Goal: Task Accomplishment & Management: Manage account settings

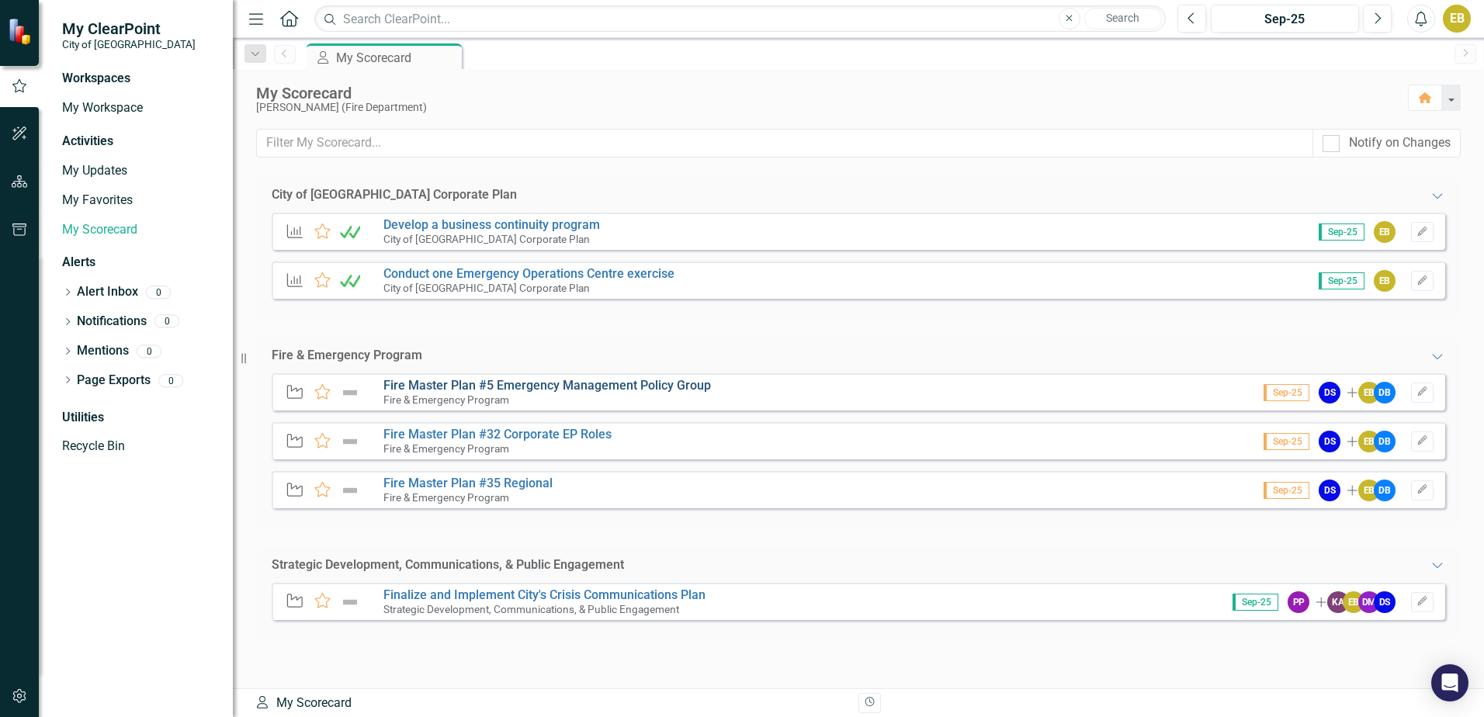
click at [634, 383] on link "Fire Master Plan #5 Emergency Management Policy Group" at bounding box center [548, 385] width 328 height 15
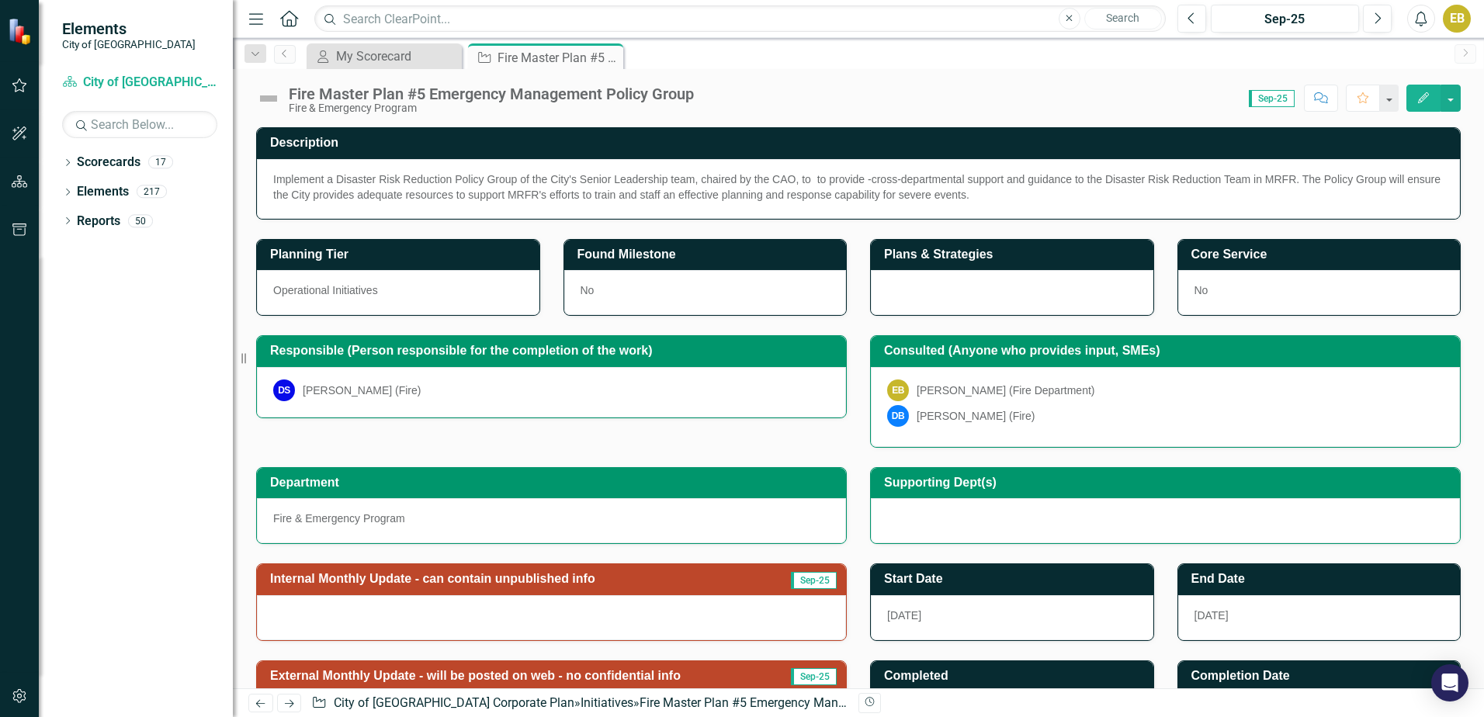
click at [1282, 101] on span "Sep-25" at bounding box center [1272, 98] width 46 height 17
click at [1420, 99] on icon "Edit" at bounding box center [1424, 97] width 14 height 11
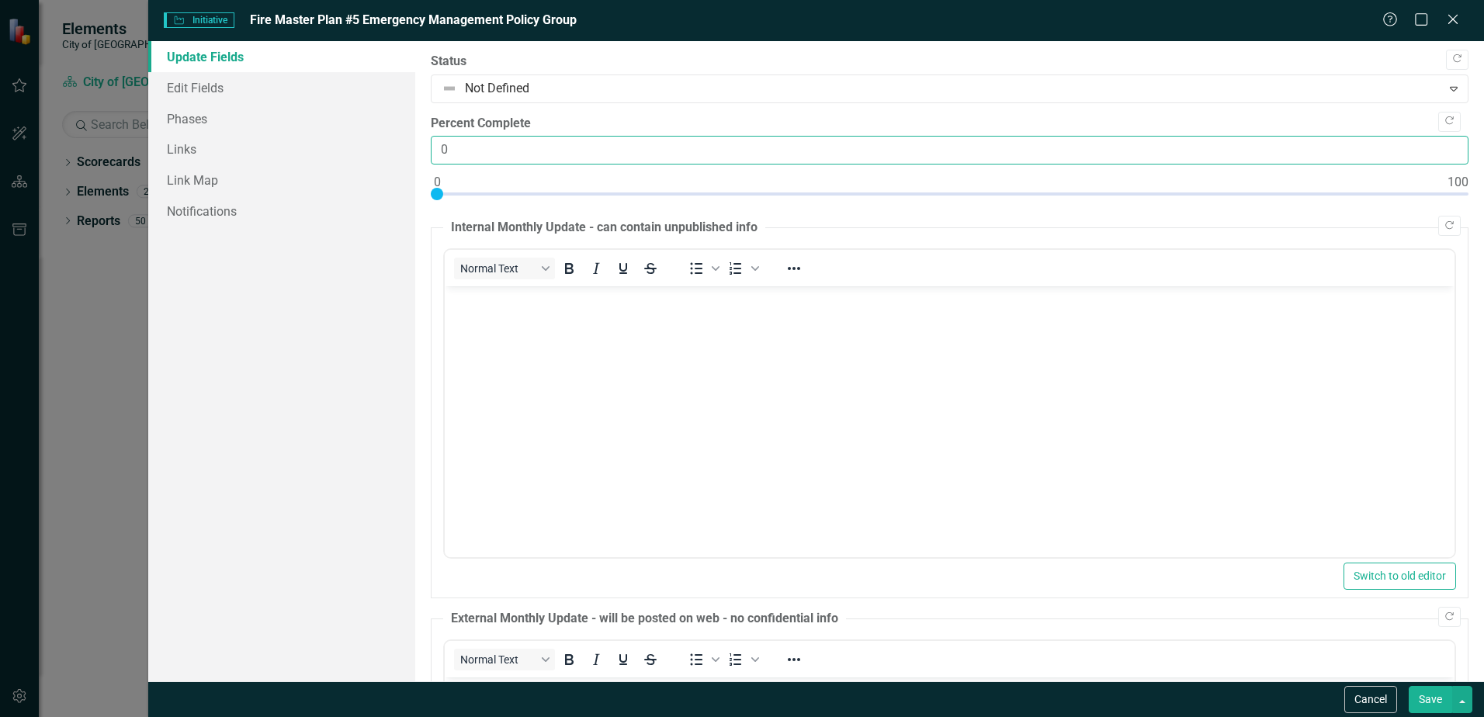
click at [1444, 155] on input "0" at bounding box center [950, 150] width 1038 height 29
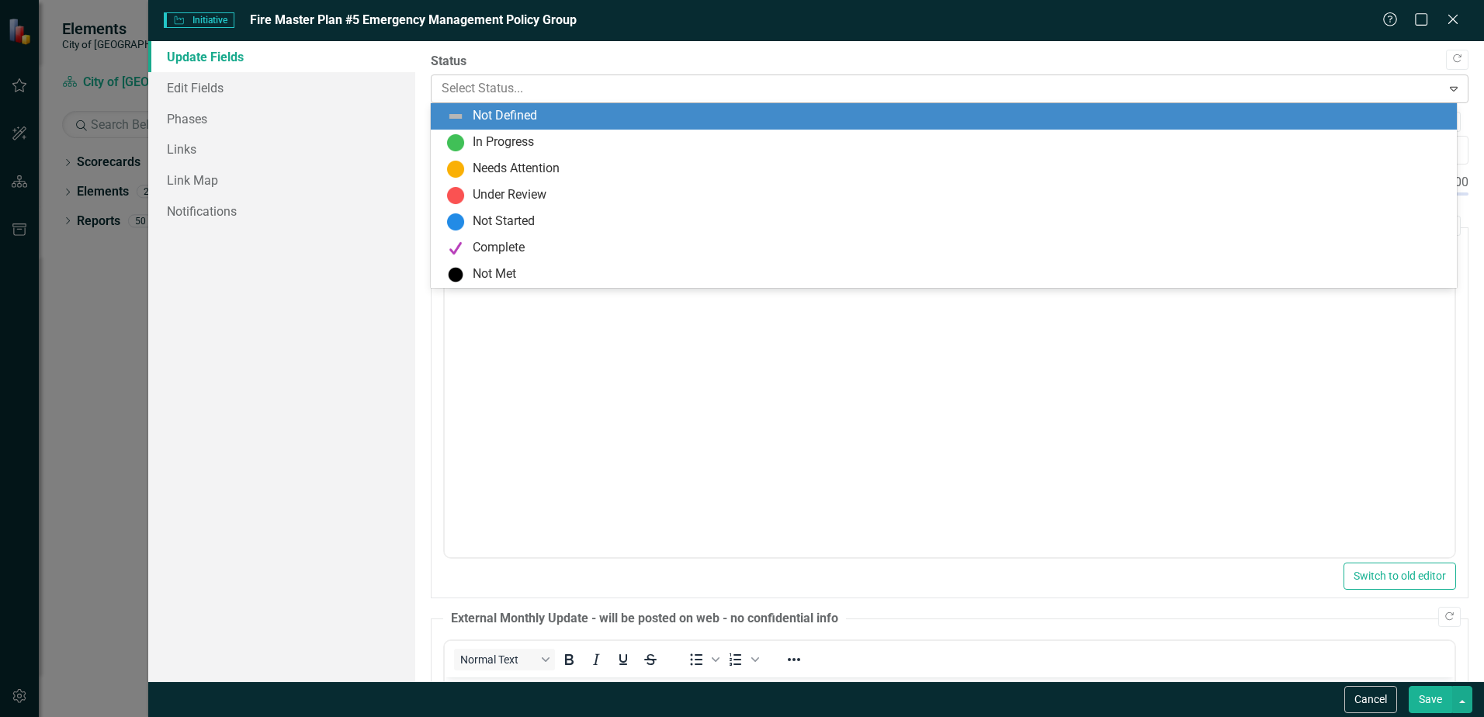
click at [1446, 89] on icon "Expand" at bounding box center [1454, 88] width 16 height 12
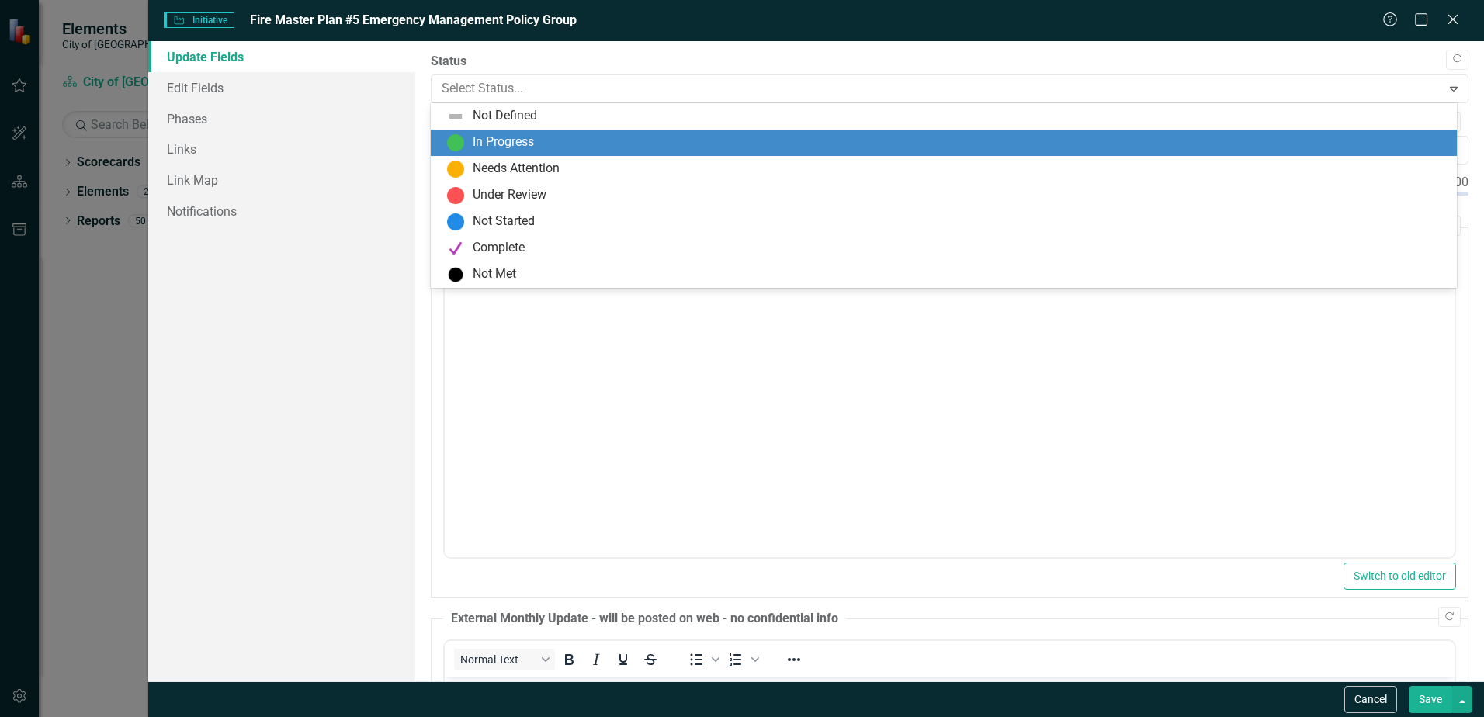
click at [1078, 148] on div "In Progress" at bounding box center [947, 143] width 1002 height 19
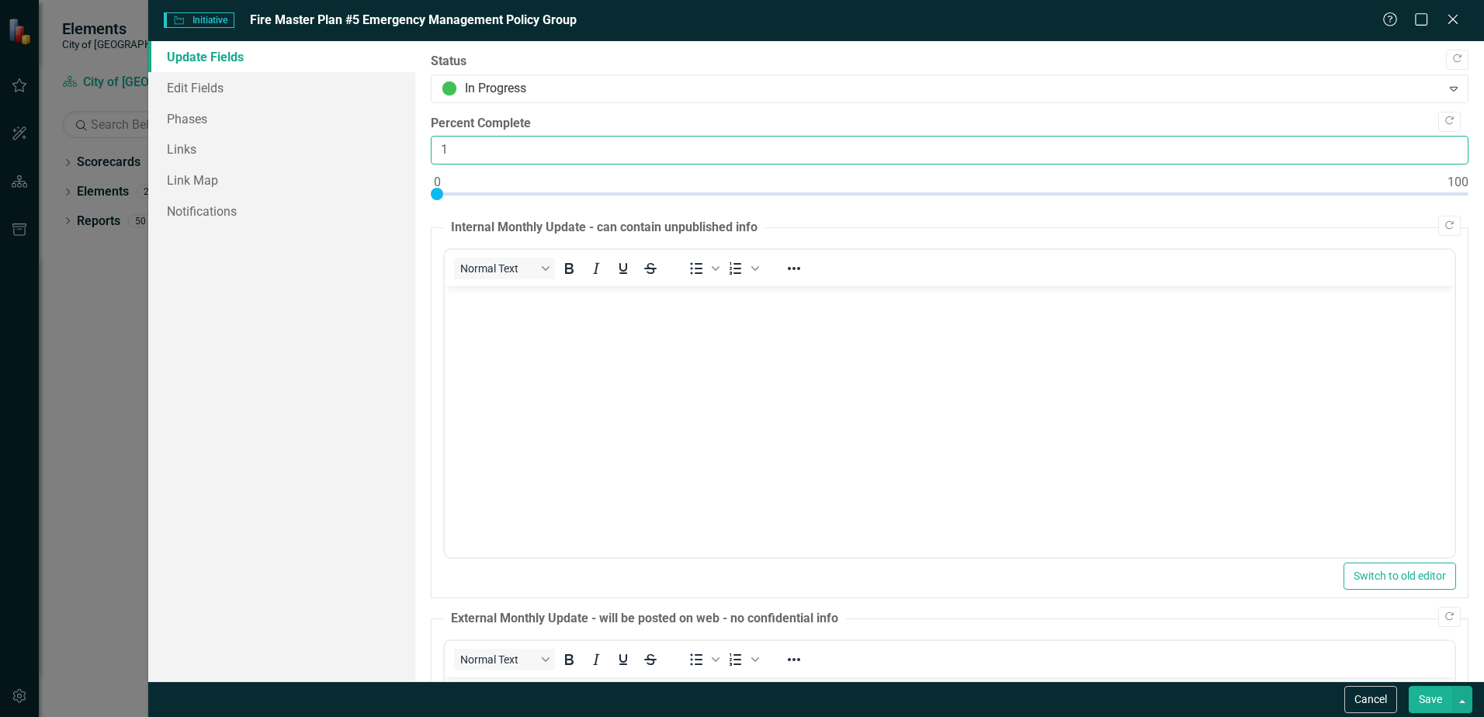
click at [1439, 143] on input "1" at bounding box center [950, 150] width 1038 height 29
type input "075"
click at [838, 472] on body "Rich Text Area. Press ALT-0 for help." at bounding box center [950, 402] width 1010 height 233
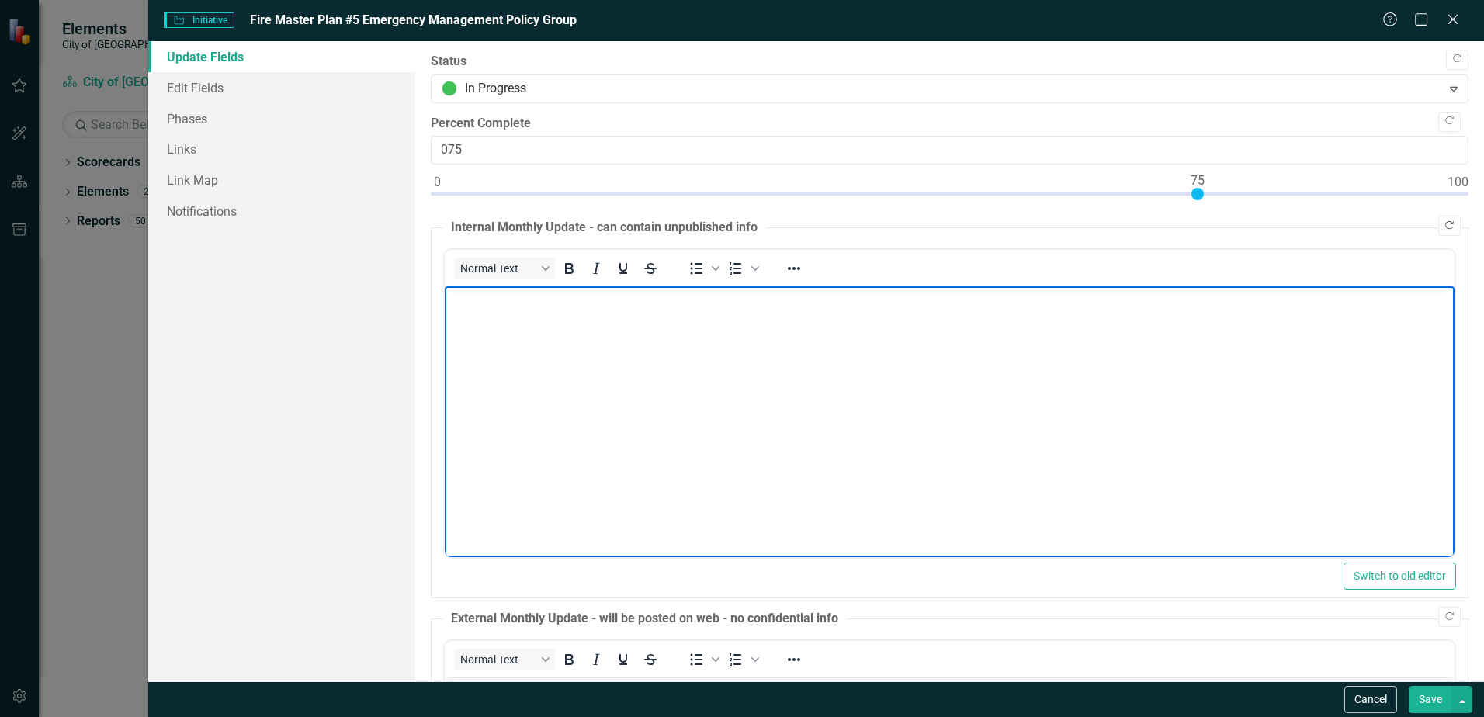
click at [1444, 226] on icon "Copy Forward" at bounding box center [1450, 225] width 12 height 9
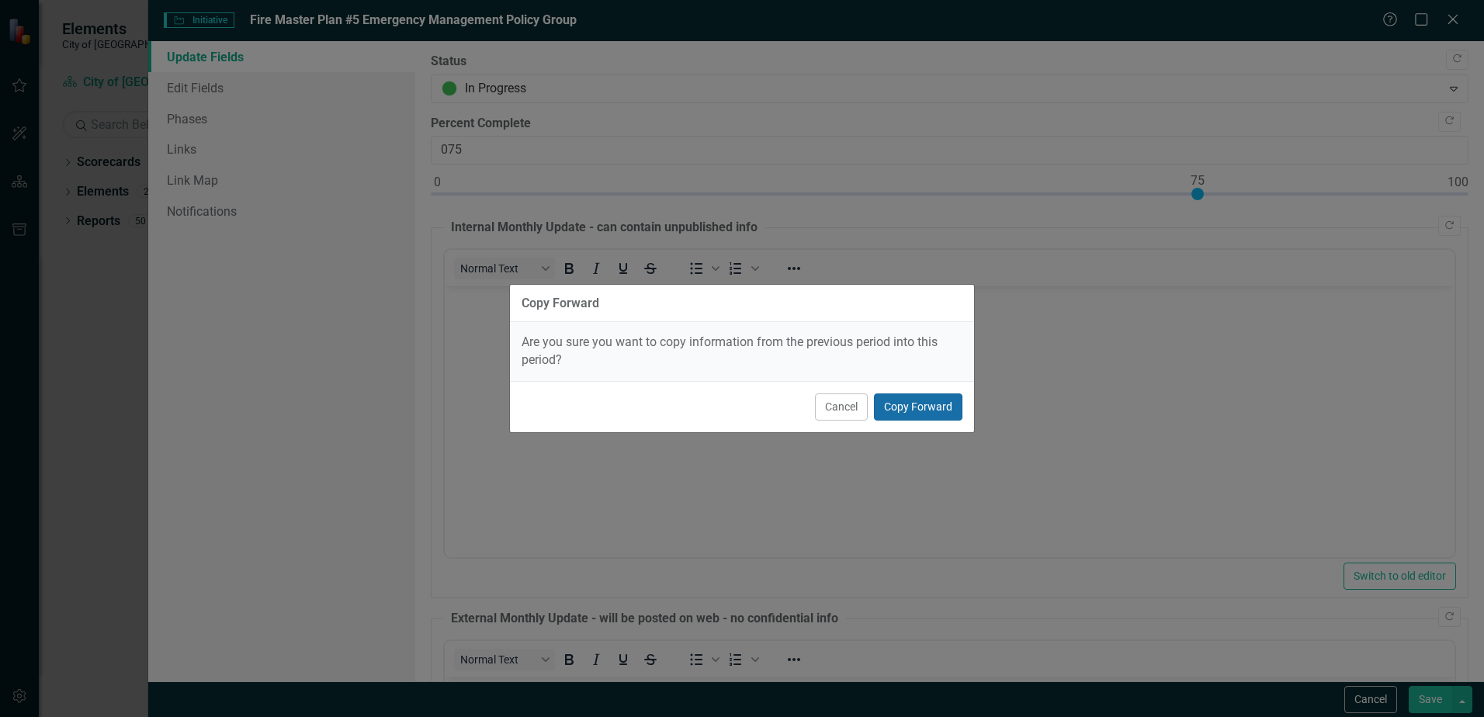
click at [922, 410] on button "Copy Forward" at bounding box center [918, 407] width 89 height 27
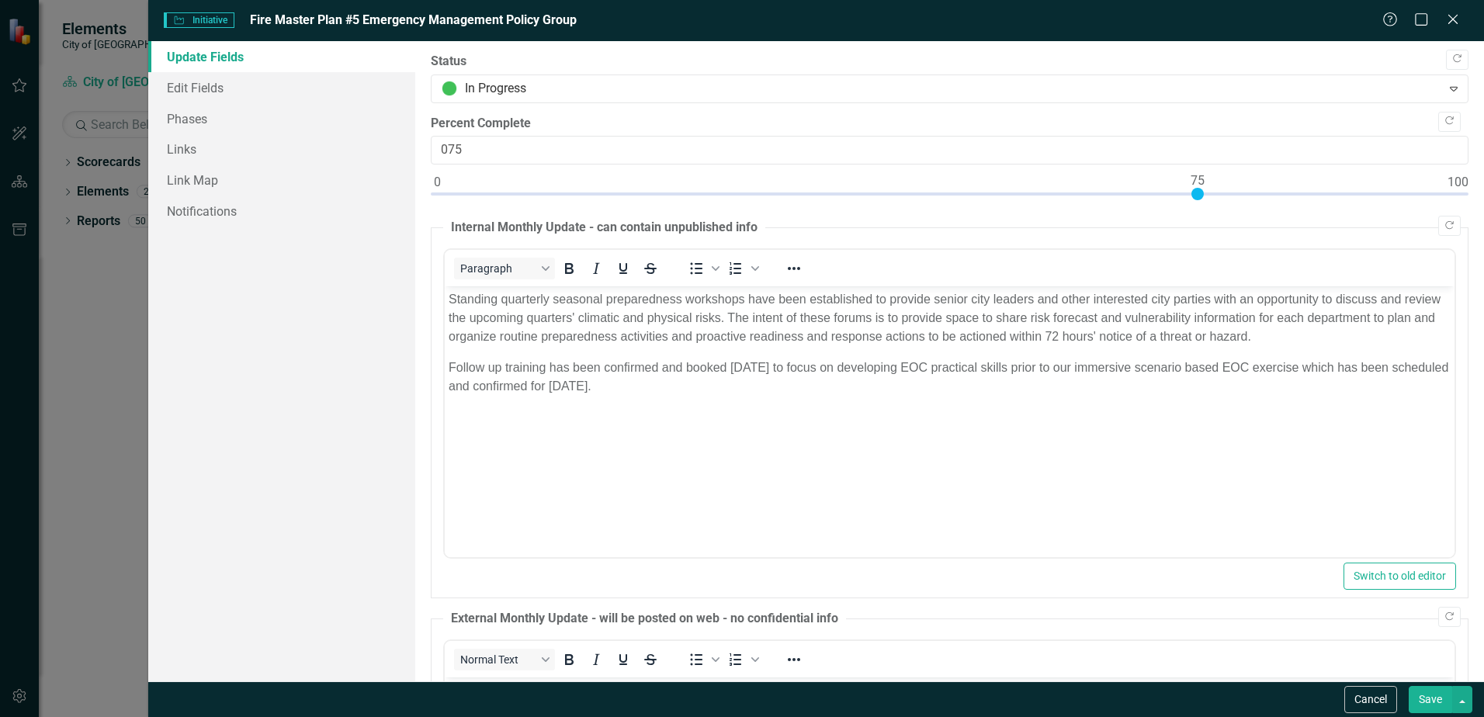
click at [730, 365] on p "Follow up training has been confirmed and booked [DATE] to focus on developing …" at bounding box center [950, 377] width 1002 height 37
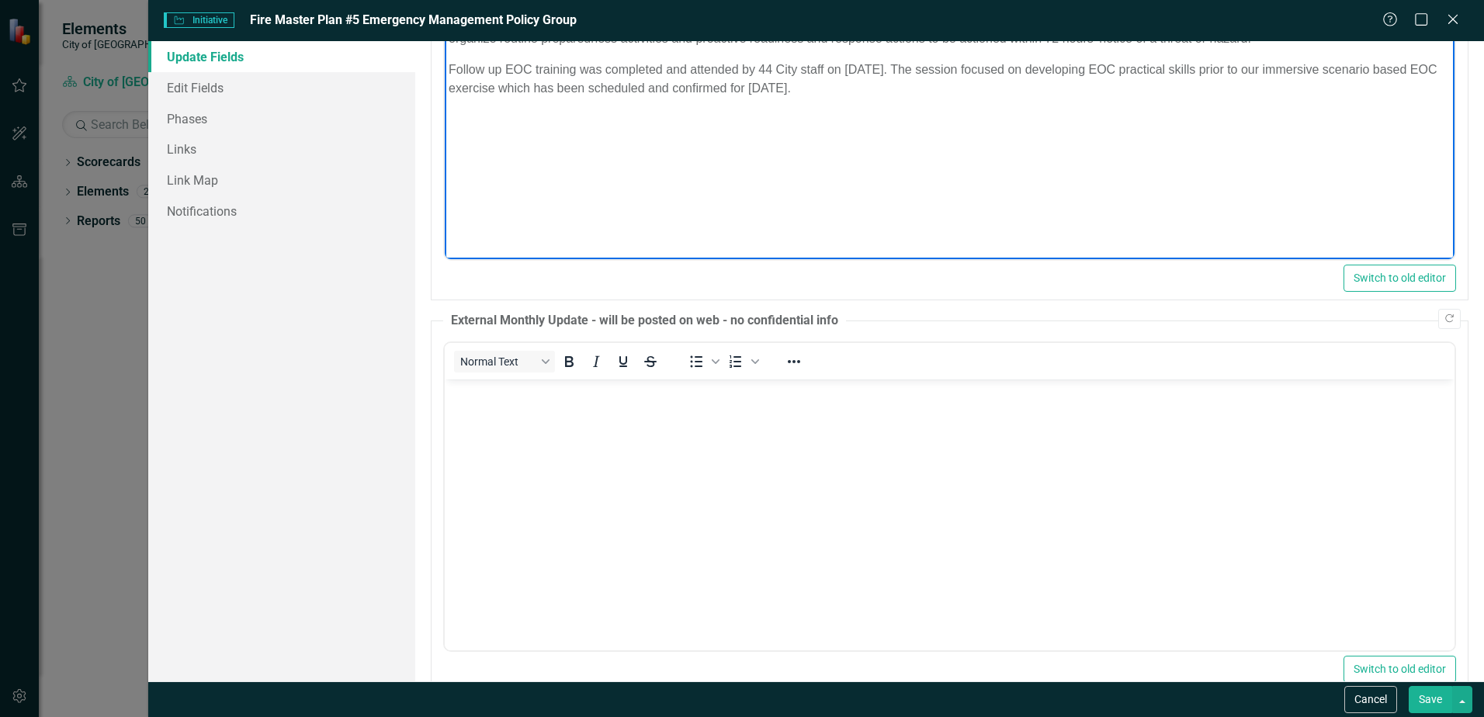
scroll to position [311, 0]
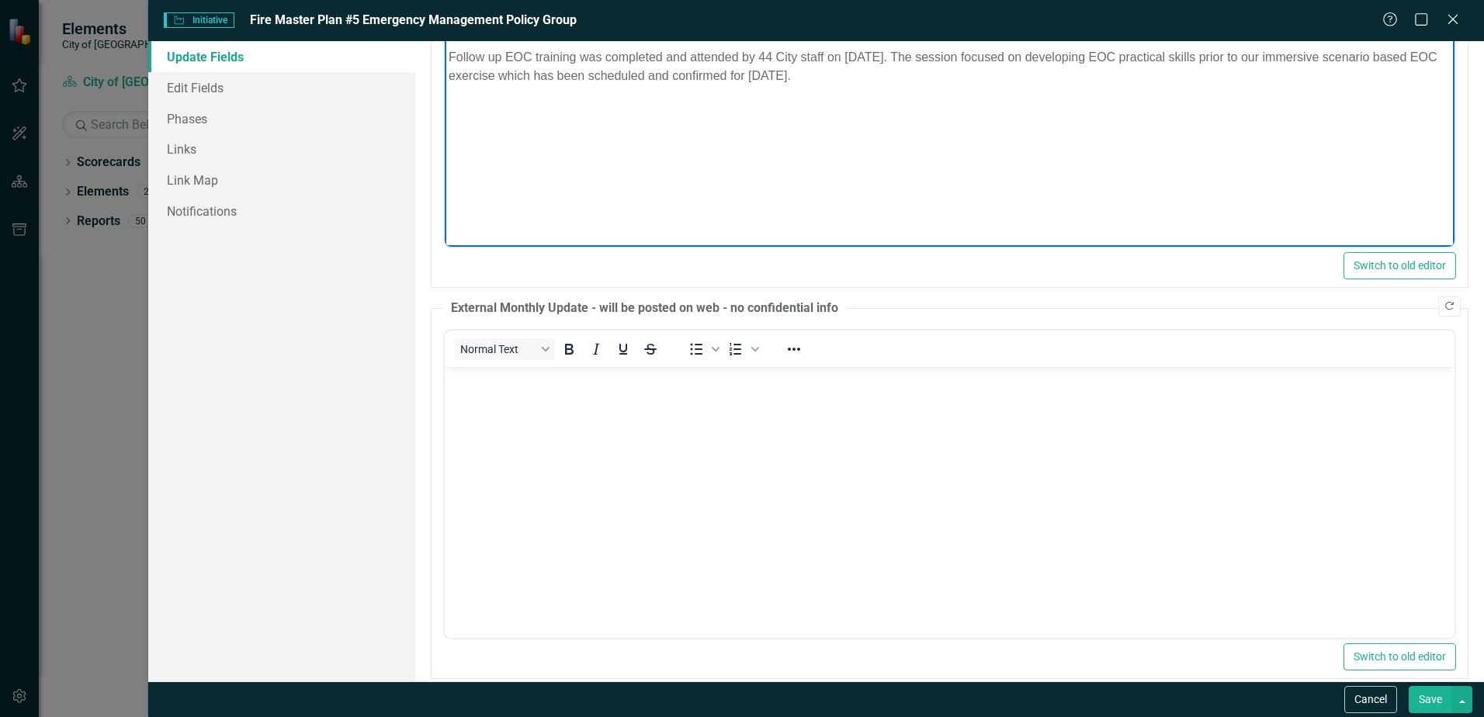
click at [1444, 306] on icon "Copy Forward" at bounding box center [1450, 306] width 12 height 9
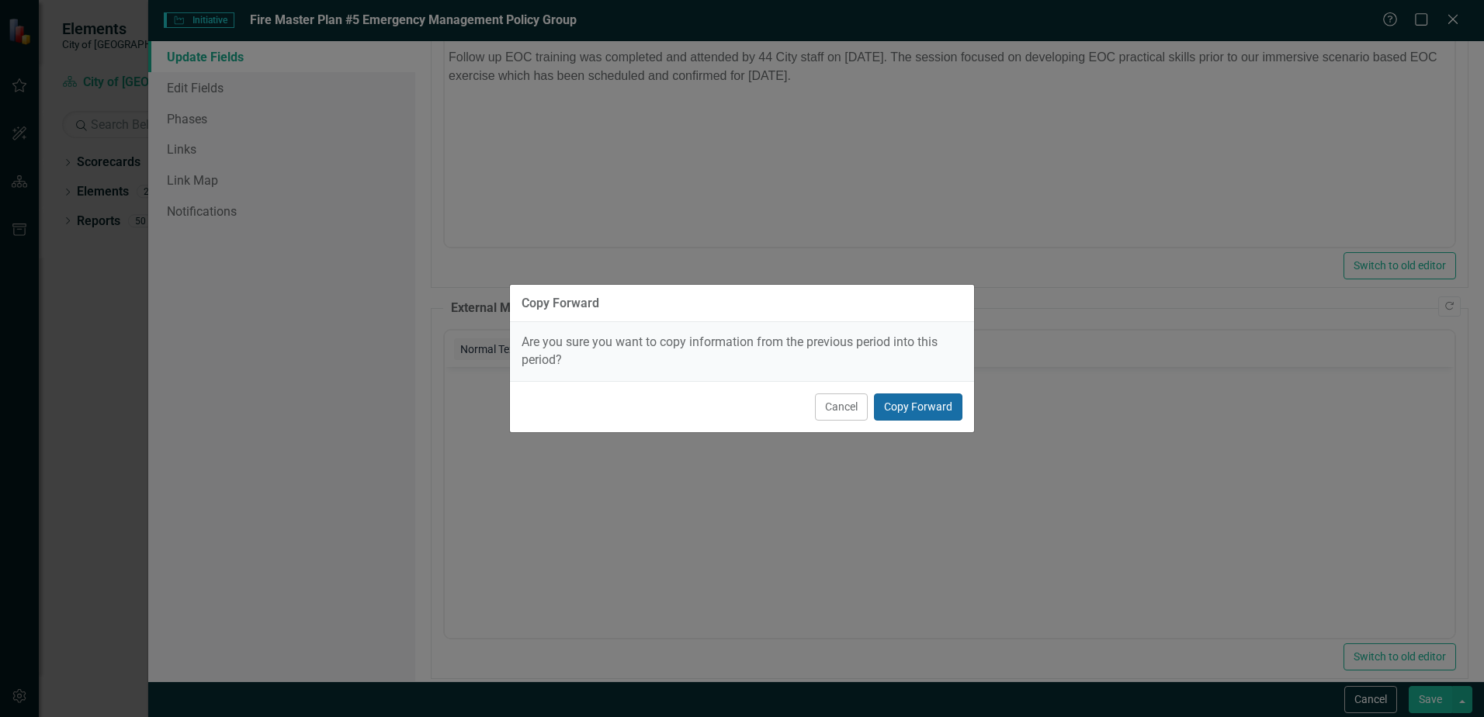
drag, startPoint x: 901, startPoint y: 406, endPoint x: 453, endPoint y: 47, distance: 574.4
click at [901, 406] on button "Copy Forward" at bounding box center [918, 407] width 89 height 27
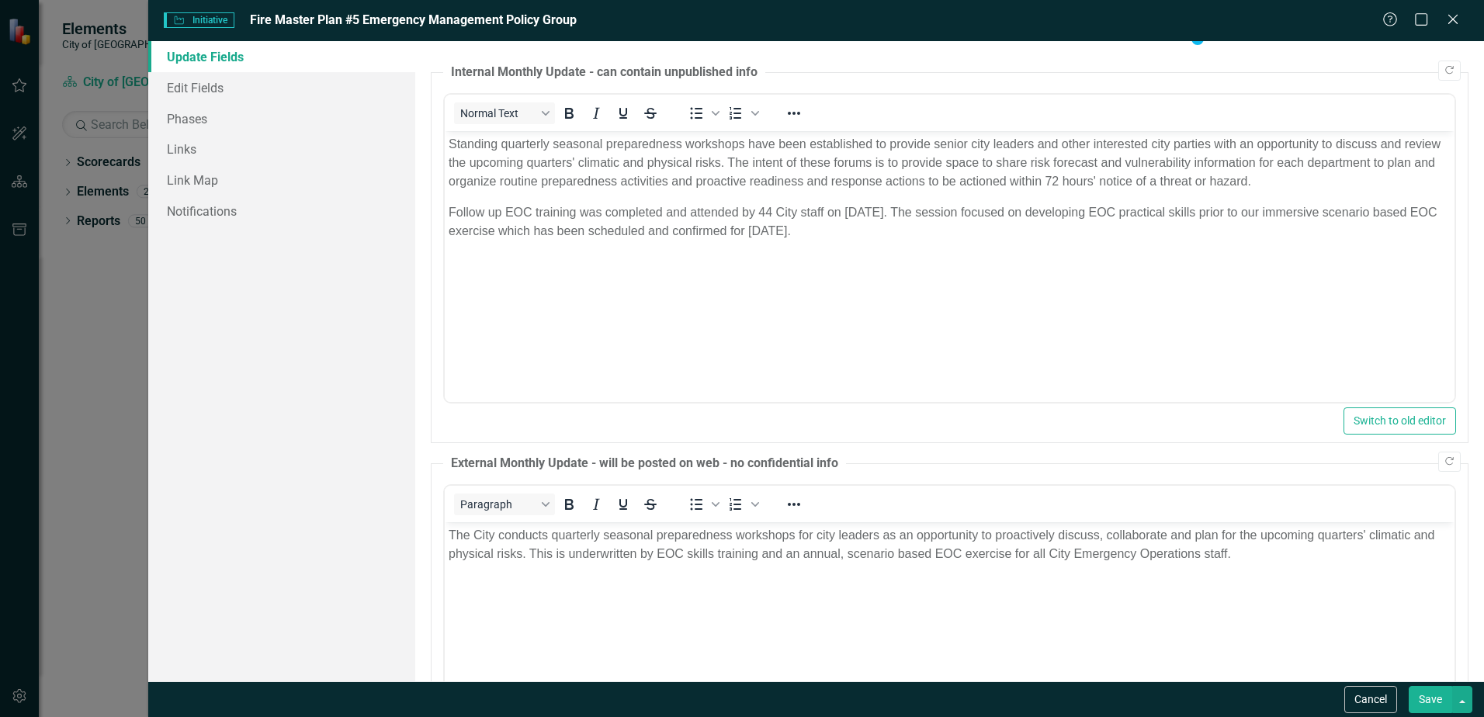
scroll to position [0, 0]
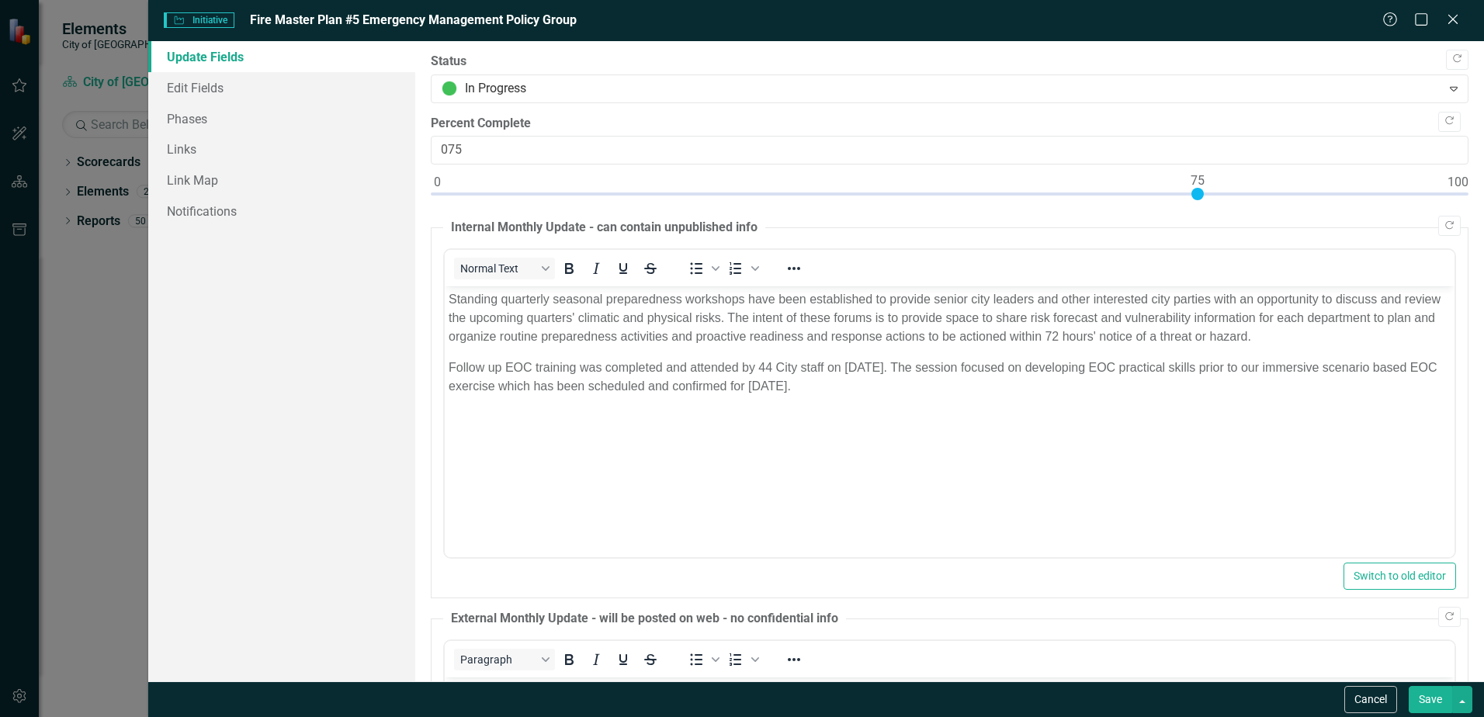
click at [1007, 391] on p "Follow up EOC training was completed and attended by 44 City staff on [DATE]. T…" at bounding box center [950, 377] width 1002 height 37
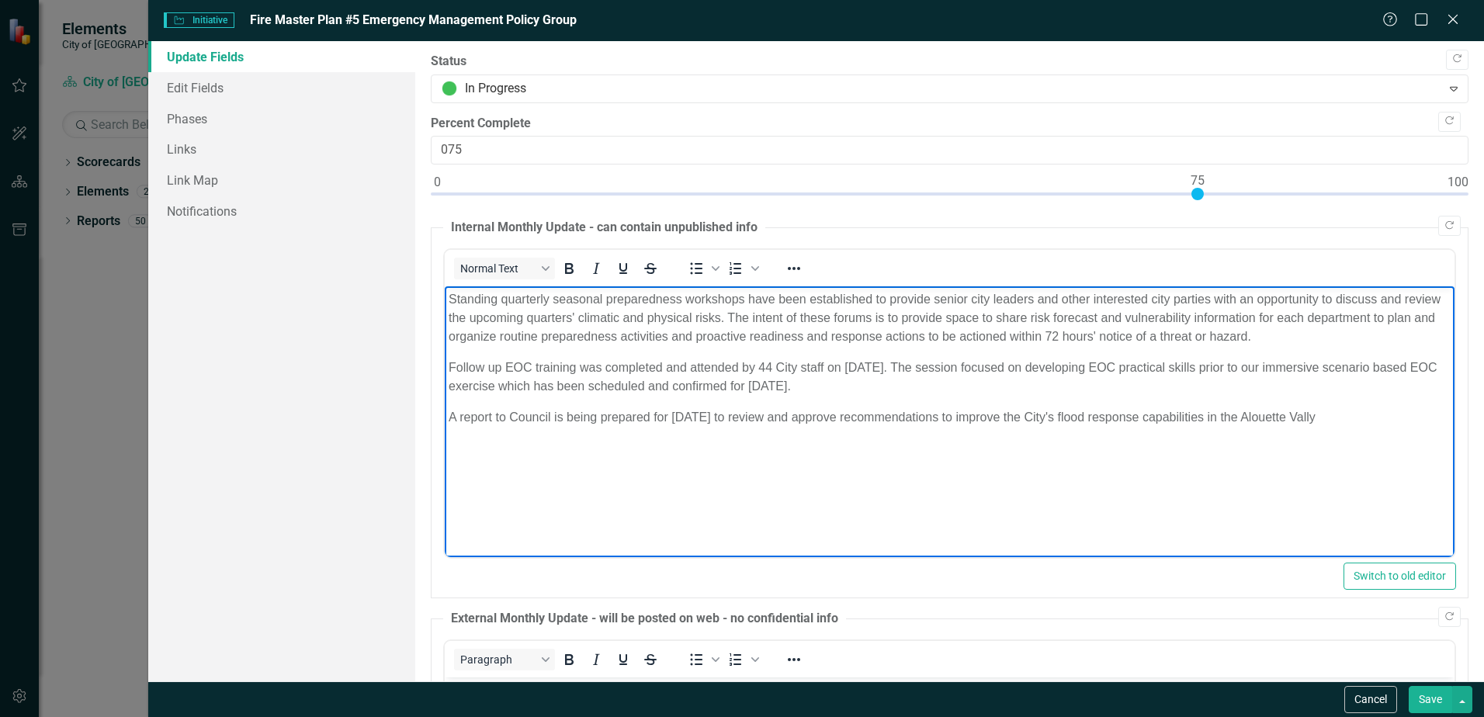
click at [646, 417] on p "A report to Council is being prepared for [DATE] to review and approve recommen…" at bounding box center [950, 417] width 1002 height 19
click at [1348, 412] on p "A report to Council is being prepared for [DATE] to review and approve recommen…" at bounding box center [950, 417] width 1002 height 19
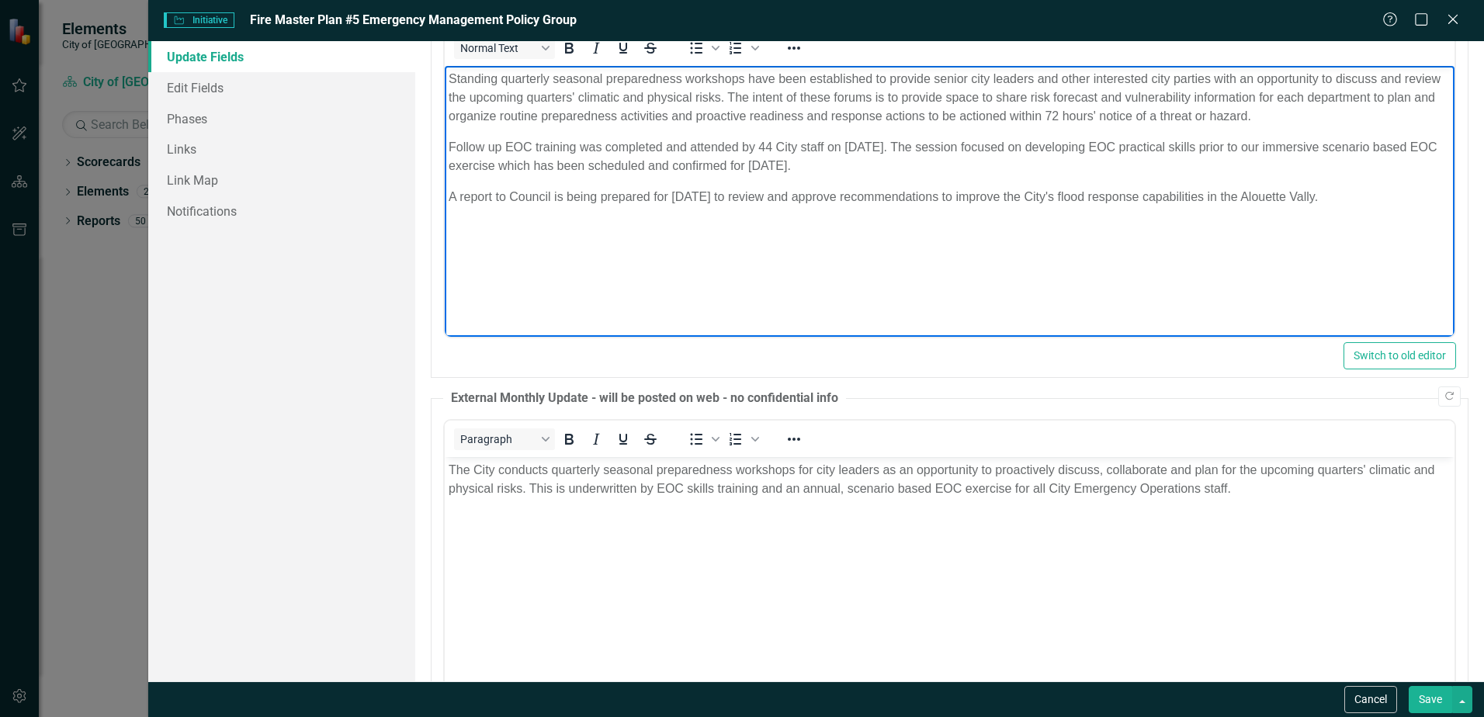
scroll to position [311, 0]
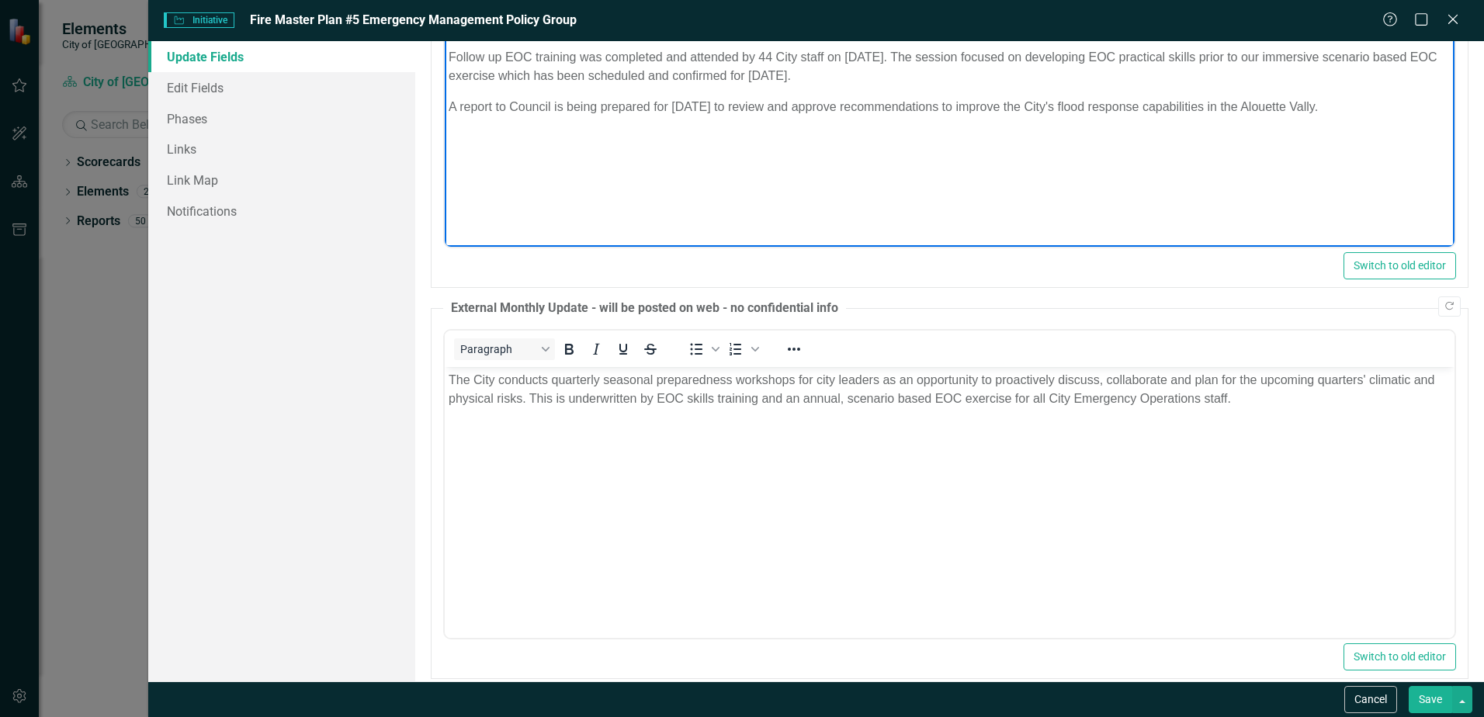
click at [1433, 703] on button "Save" at bounding box center [1430, 699] width 43 height 27
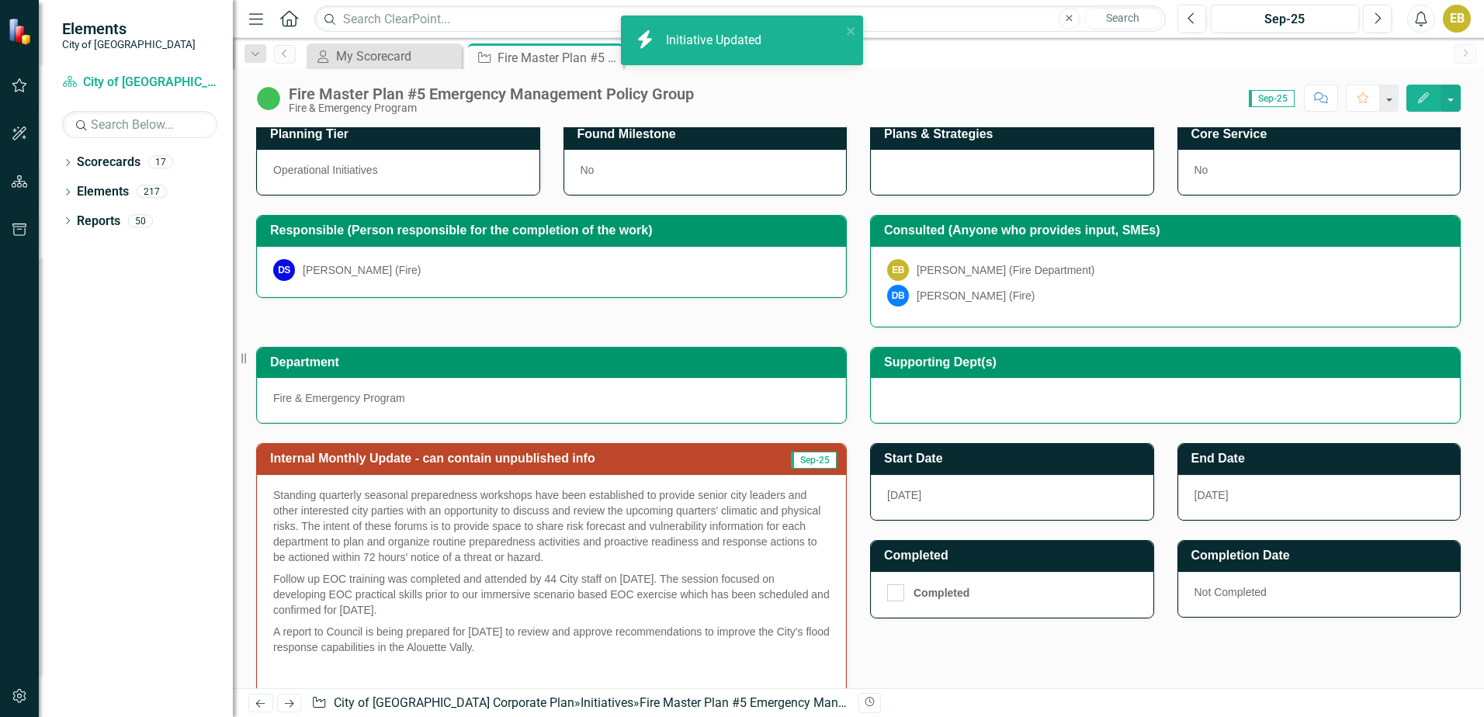
scroll to position [0, 0]
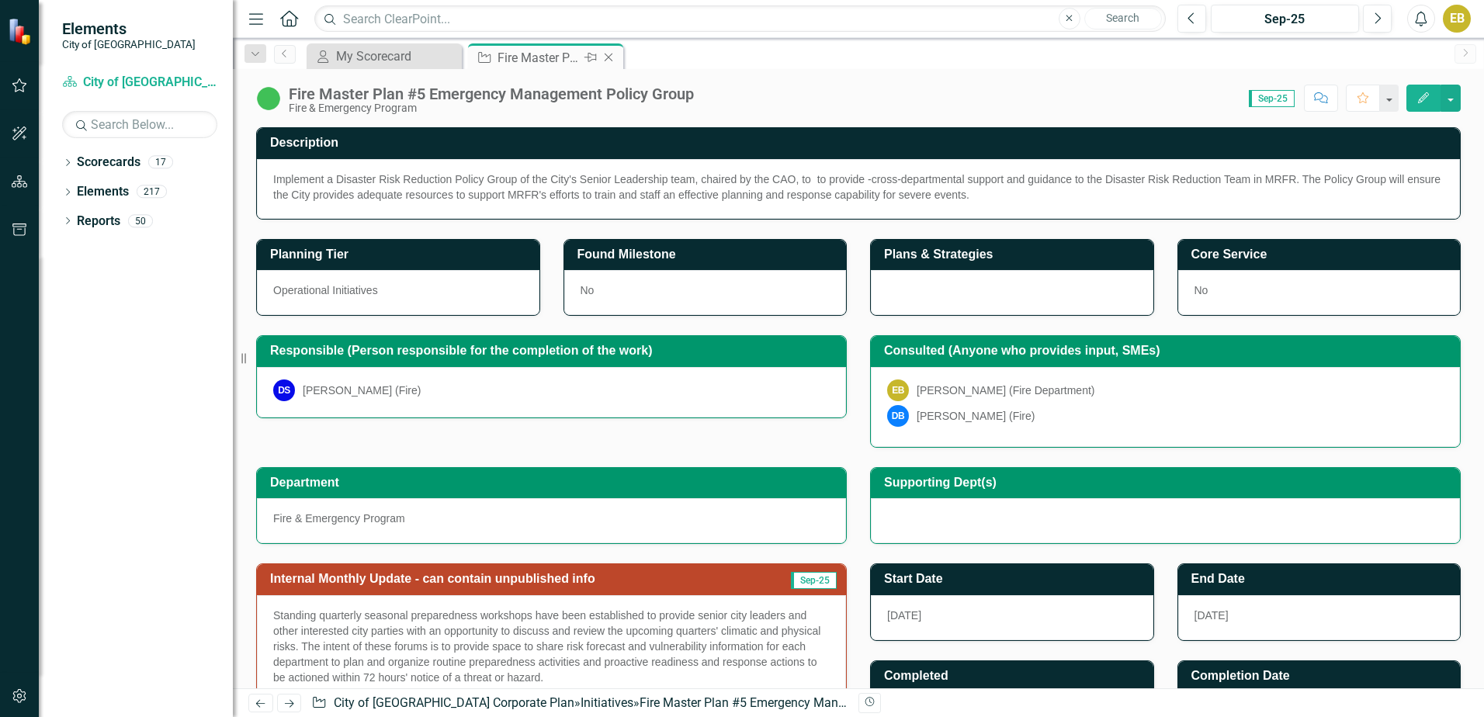
click at [612, 55] on icon "Close" at bounding box center [609, 57] width 16 height 12
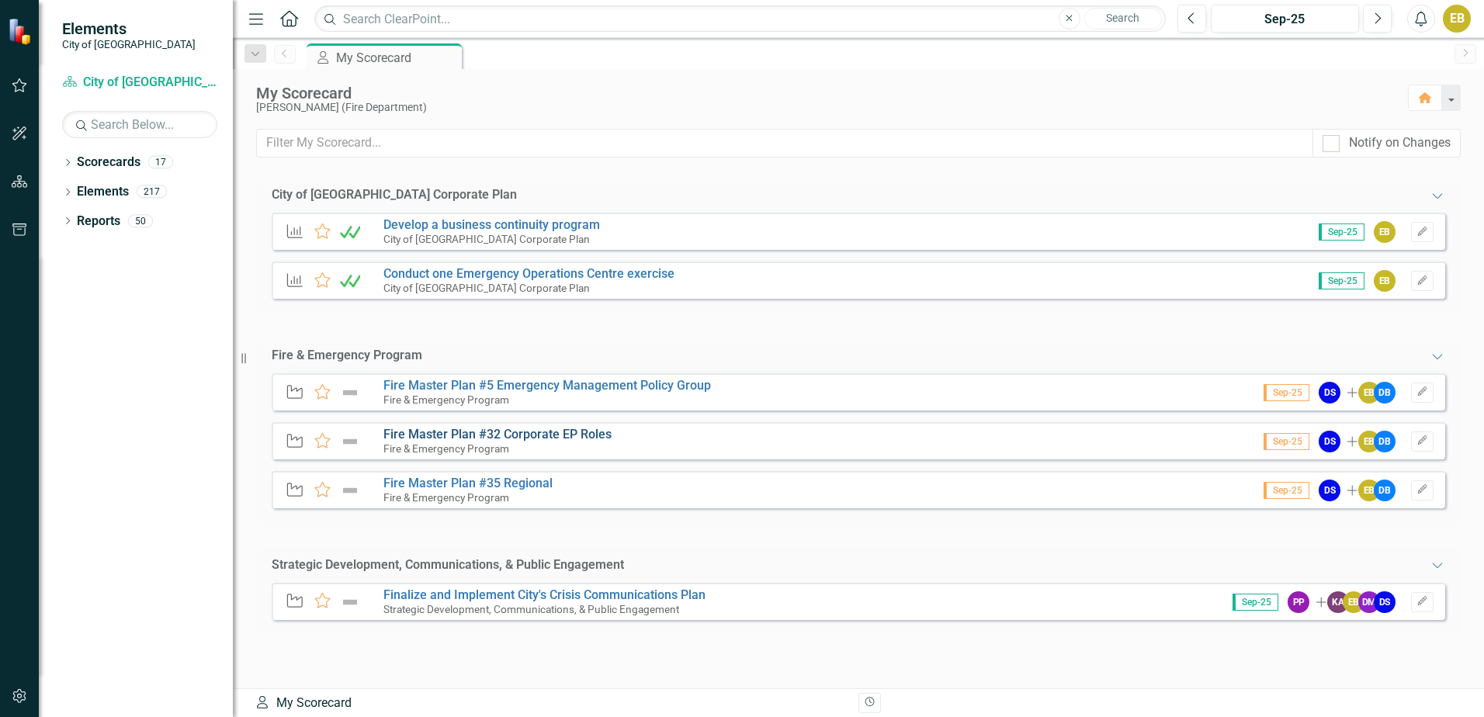
click at [505, 437] on link "Fire Master Plan #32 Corporate EP Roles" at bounding box center [498, 434] width 228 height 15
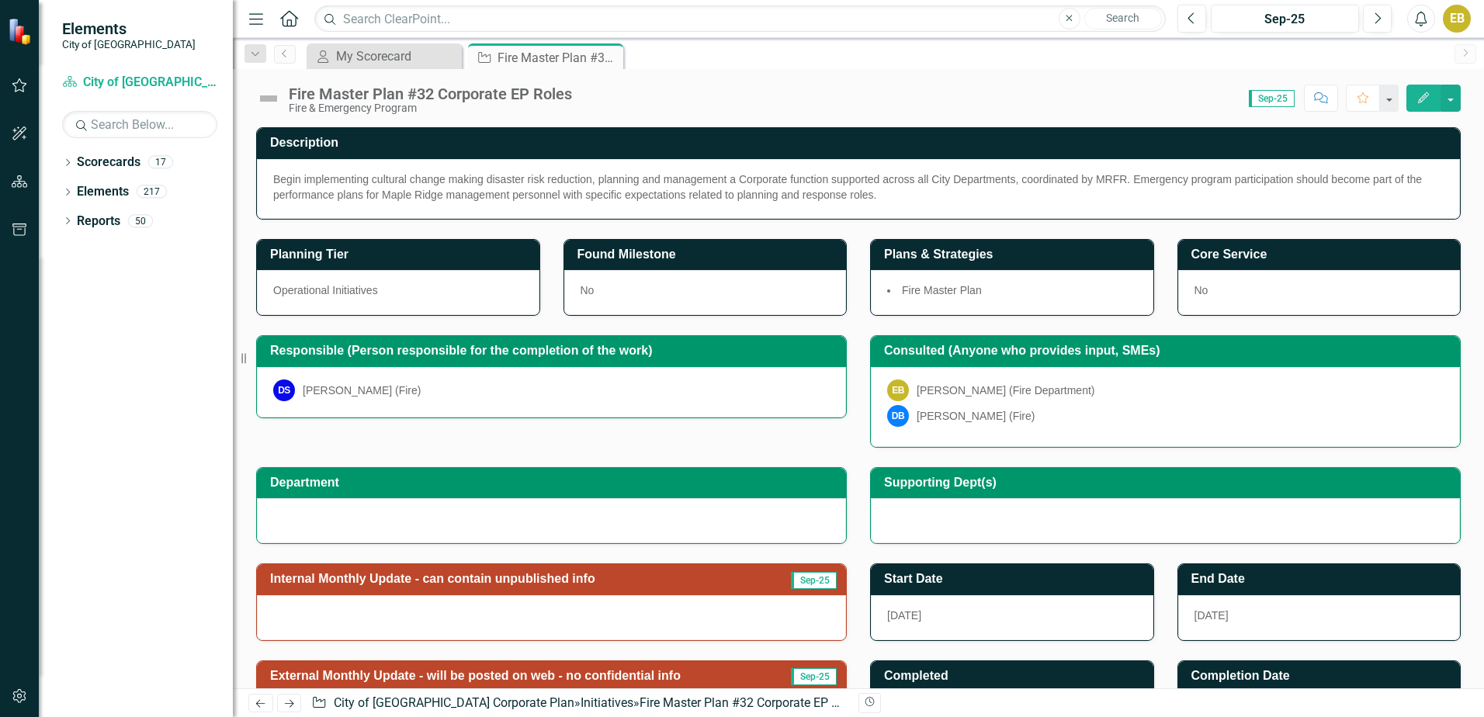
click at [1418, 96] on icon "Edit" at bounding box center [1424, 97] width 14 height 11
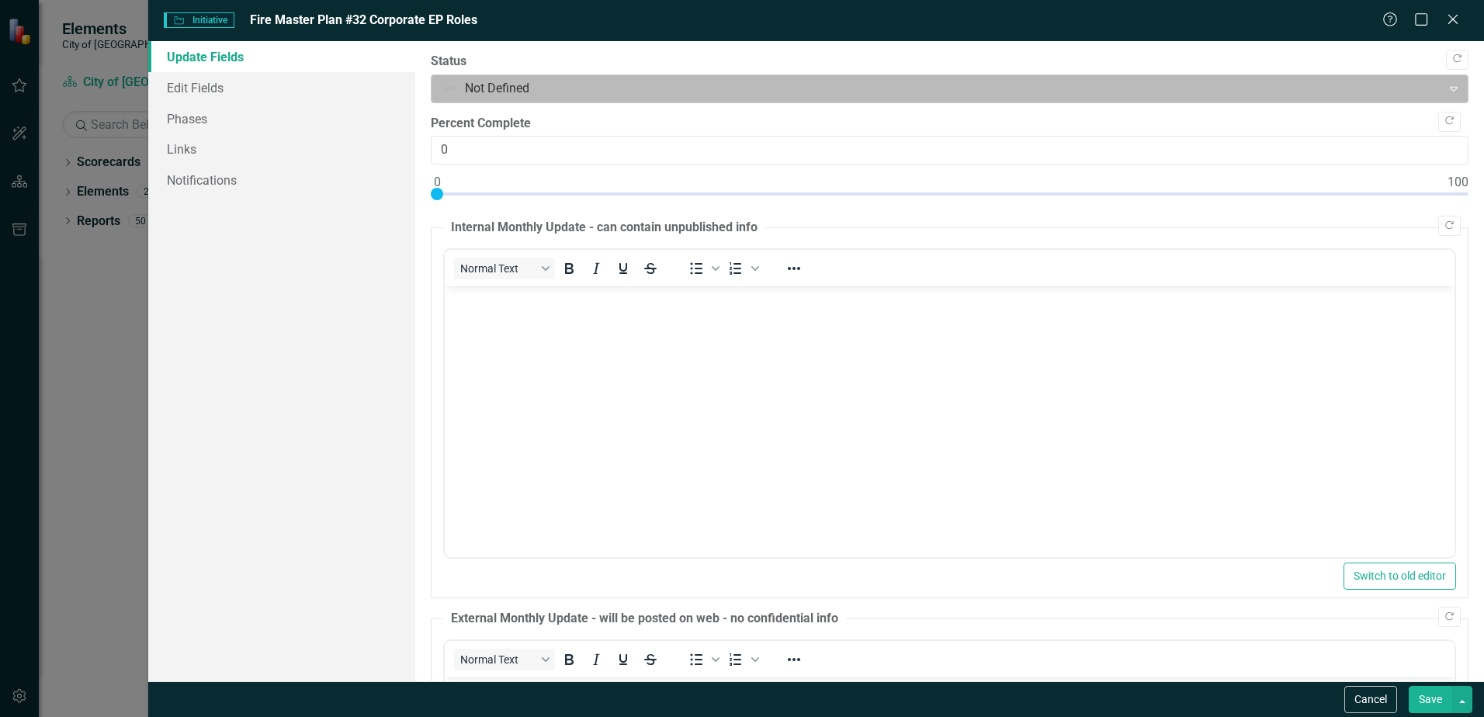
click at [1446, 85] on icon "Expand" at bounding box center [1454, 88] width 16 height 12
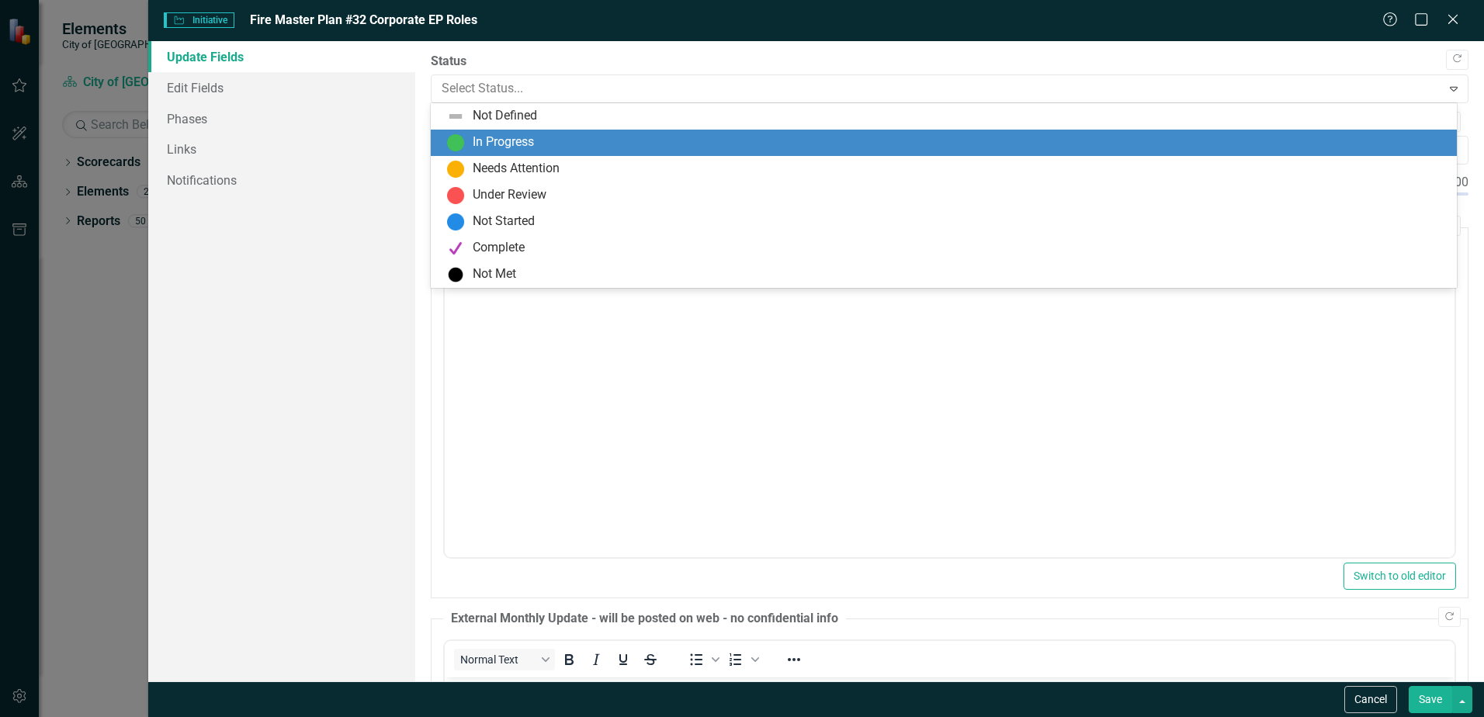
drag, startPoint x: 1181, startPoint y: 151, endPoint x: 1324, endPoint y: 147, distance: 142.9
click at [1181, 150] on div "In Progress" at bounding box center [947, 143] width 1002 height 19
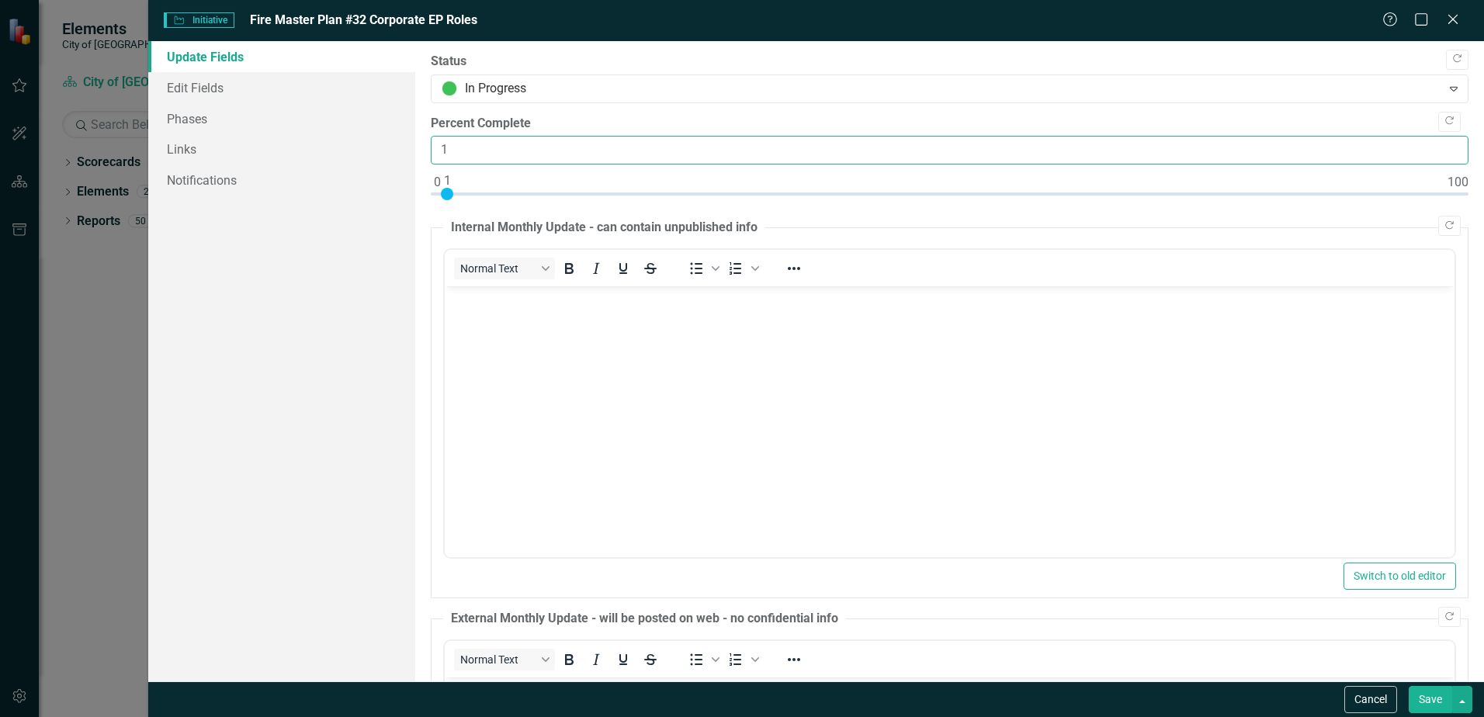
click at [1438, 150] on input "1" at bounding box center [950, 150] width 1038 height 29
type input "075"
click at [1019, 338] on body "Rich Text Area. Press ALT-0 for help." at bounding box center [950, 402] width 1010 height 233
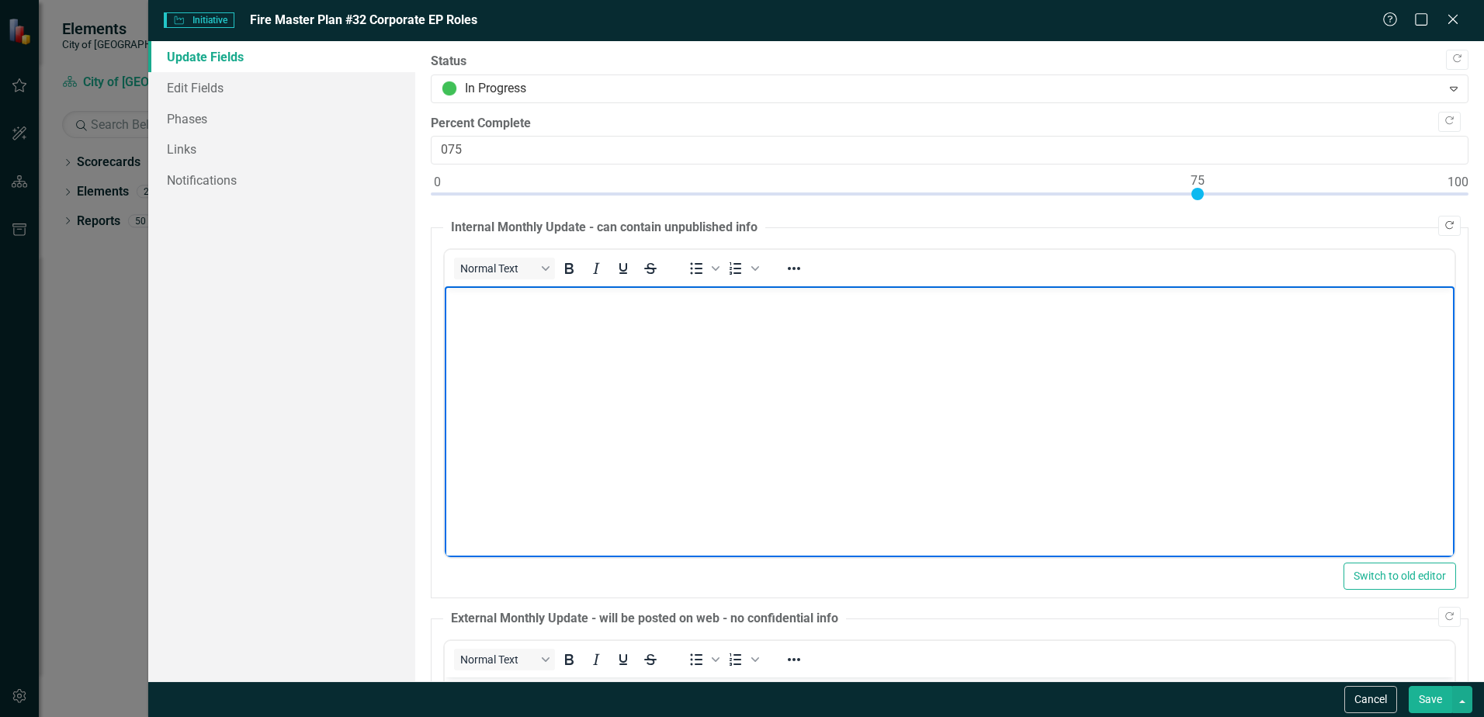
click at [1444, 225] on icon "Copy Forward" at bounding box center [1450, 225] width 12 height 9
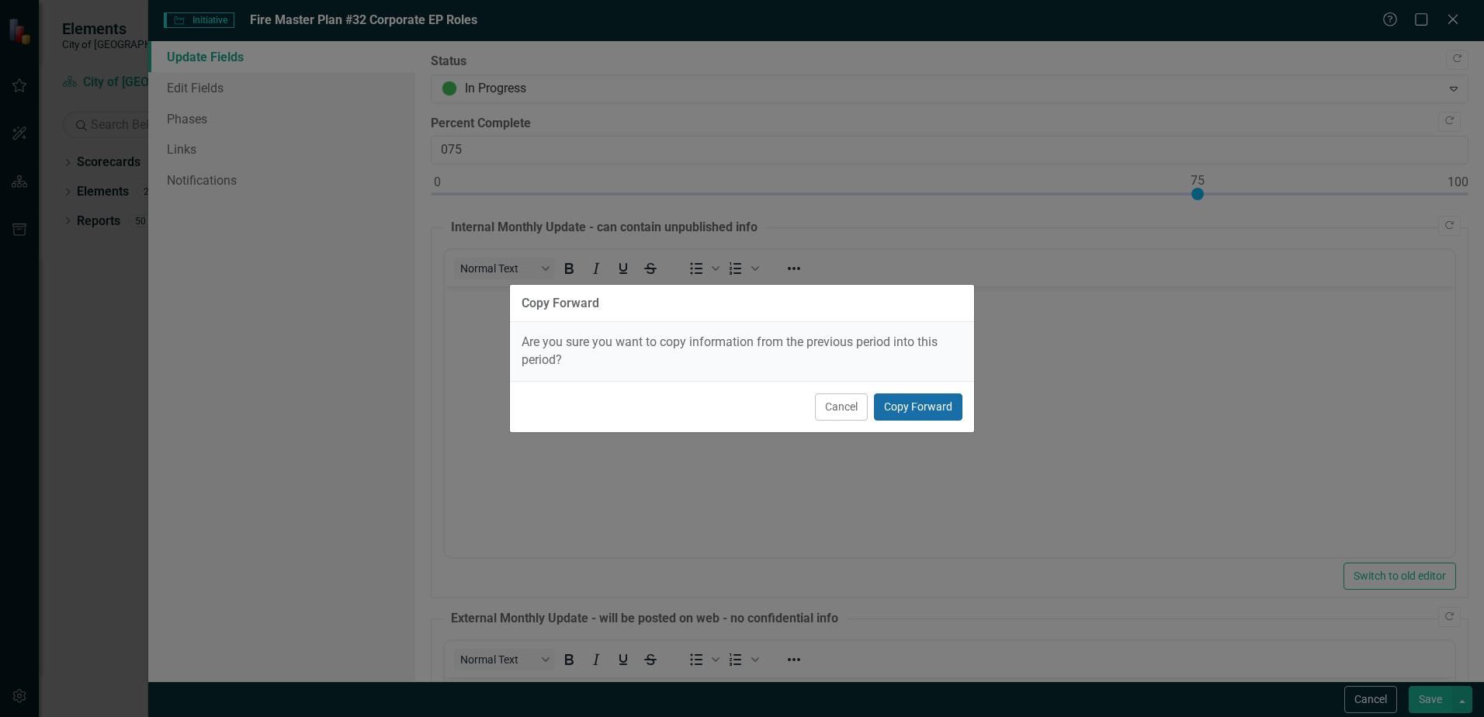
click at [893, 400] on button "Copy Forward" at bounding box center [918, 407] width 89 height 27
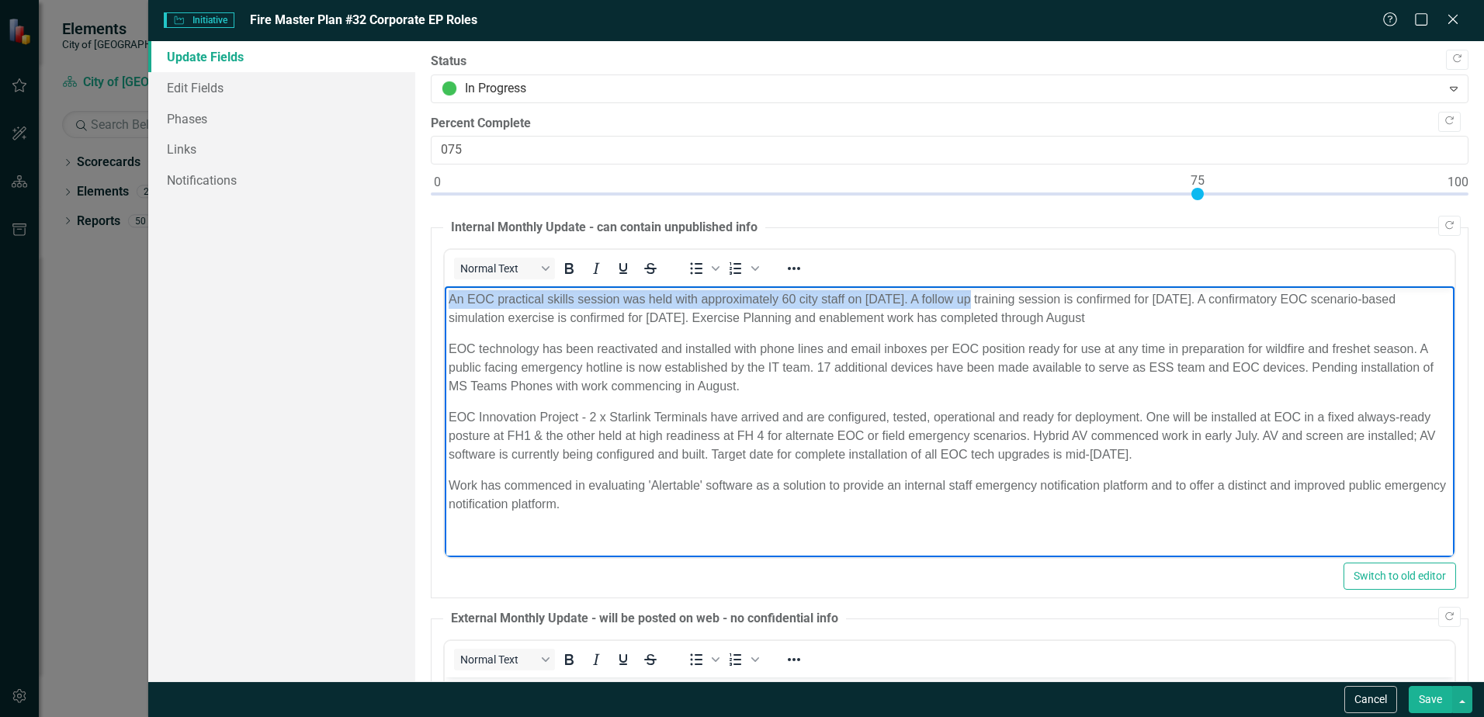
drag, startPoint x: 971, startPoint y: 297, endPoint x: 848, endPoint y: 582, distance: 311.2
click at [445, 298] on html "An EOC practical skills session was held with approximately 60 city staff on [D…" at bounding box center [950, 408] width 1010 height 244
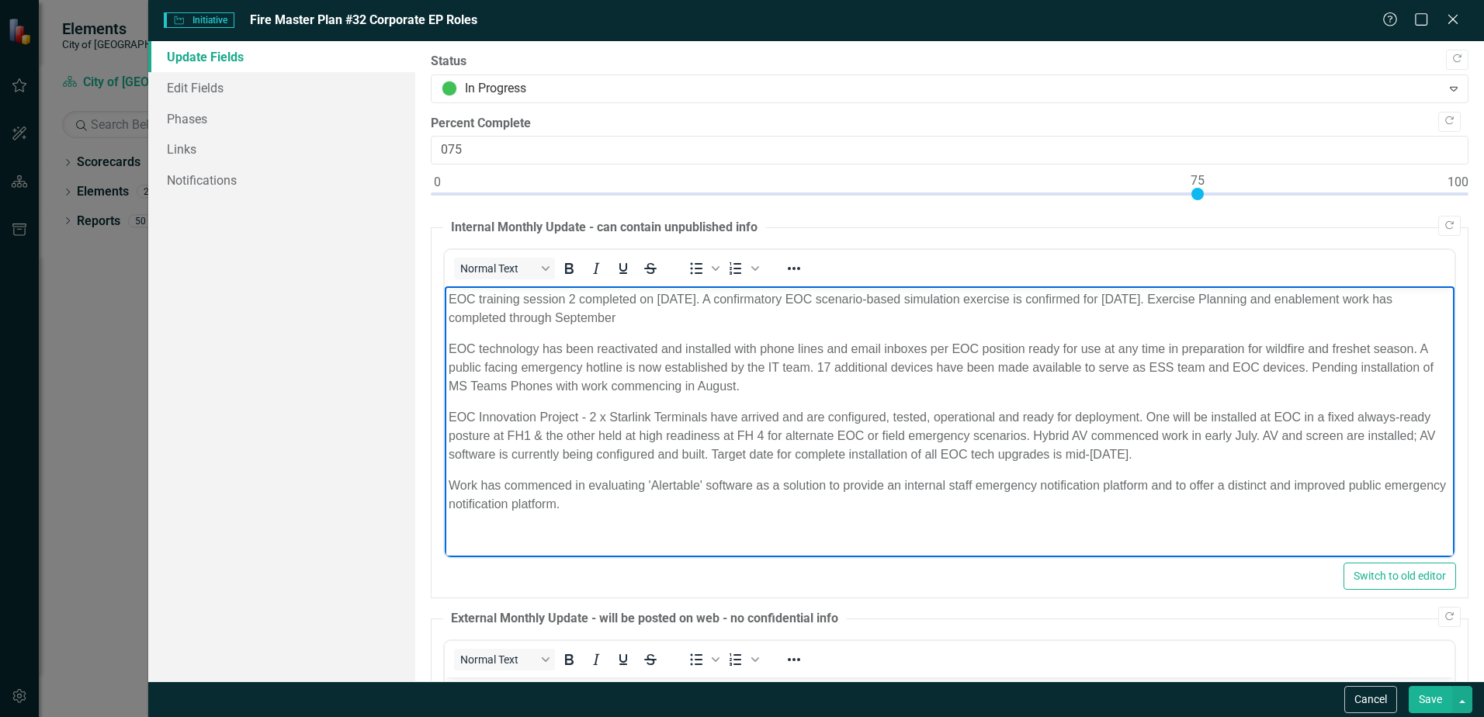
click at [592, 418] on p "EOC Innovation Project - 2 x Starlink Terminals have arrived and are configured…" at bounding box center [950, 436] width 1002 height 56
click at [591, 436] on p "EOC Innovation Project - 4 x Starlink Terminals have arrived and are configured…" at bounding box center [950, 436] width 1002 height 56
click at [1162, 436] on p "EOC Innovation Project - 4 x Starlink Terminals have arrived and are configured…" at bounding box center [950, 436] width 1002 height 56
click at [749, 453] on p "EOC Innovation Project - 4 x Starlink Terminals have arrived and are configured…" at bounding box center [950, 436] width 1002 height 56
click at [1209, 415] on p "EOC Innovation Project - 4 x Starlink Terminals have arrived and are configured…" at bounding box center [950, 436] width 1002 height 56
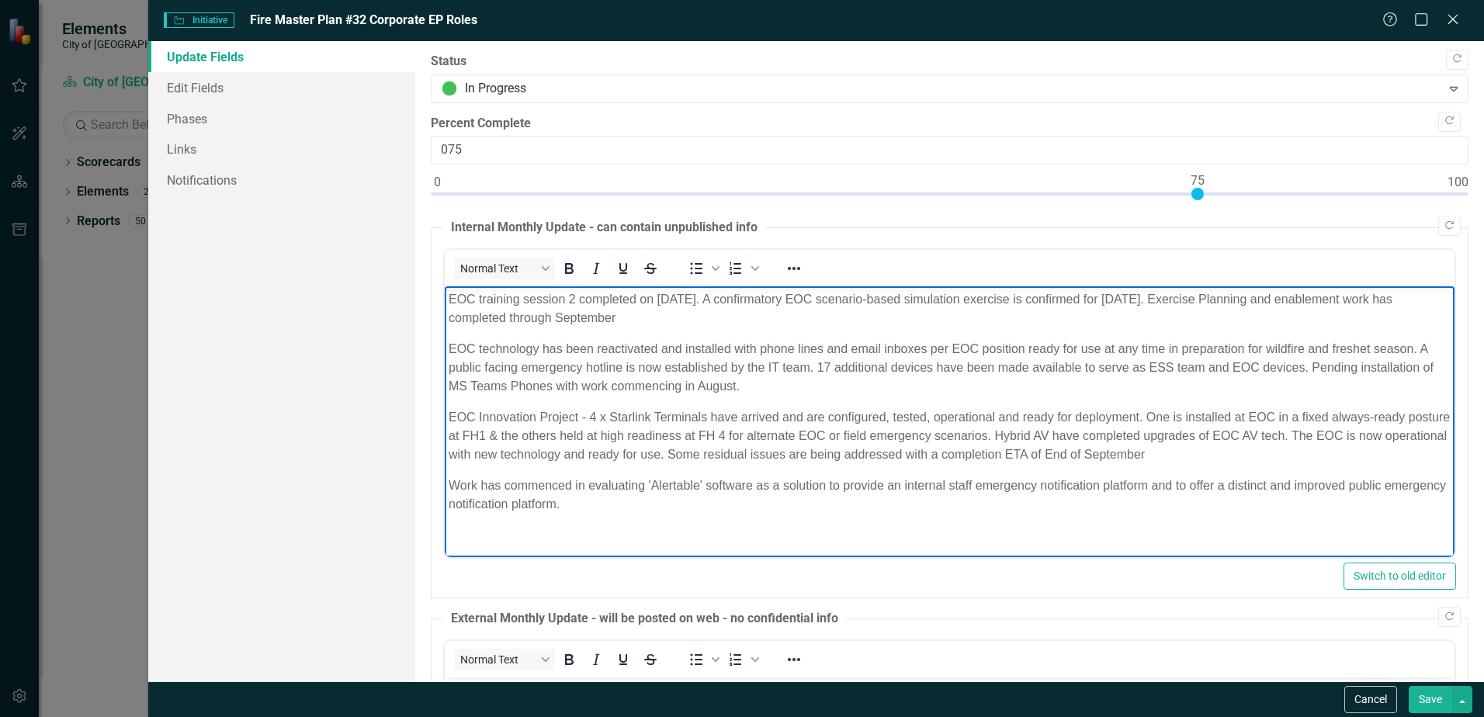
click at [1259, 435] on p "EOC Innovation Project - 4 x Starlink Terminals have arrived and are configured…" at bounding box center [950, 436] width 1002 height 56
click at [646, 505] on p "Work has commenced in evaluating 'Alertable' software as a solution to provide …" at bounding box center [950, 495] width 1002 height 37
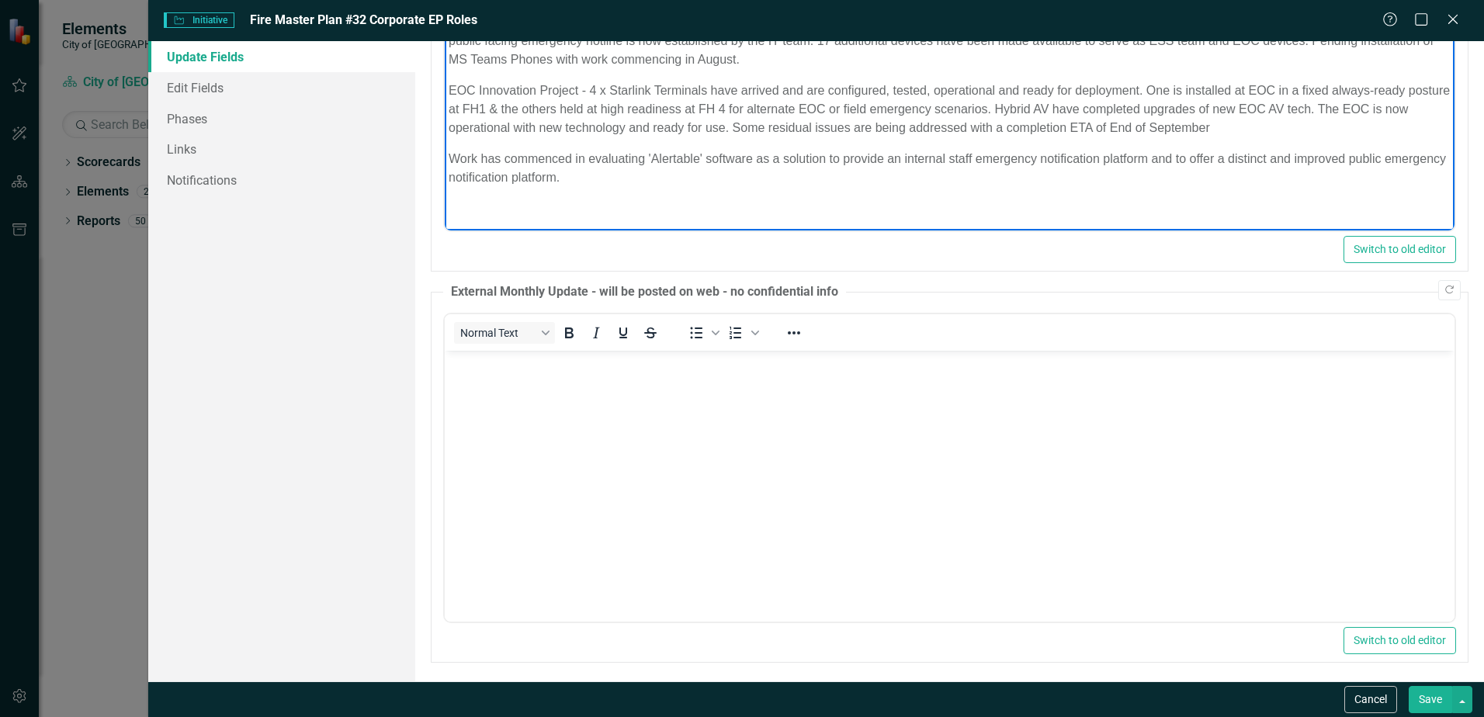
scroll to position [332, 0]
click at [1444, 286] on icon "Copy Forward" at bounding box center [1450, 285] width 12 height 9
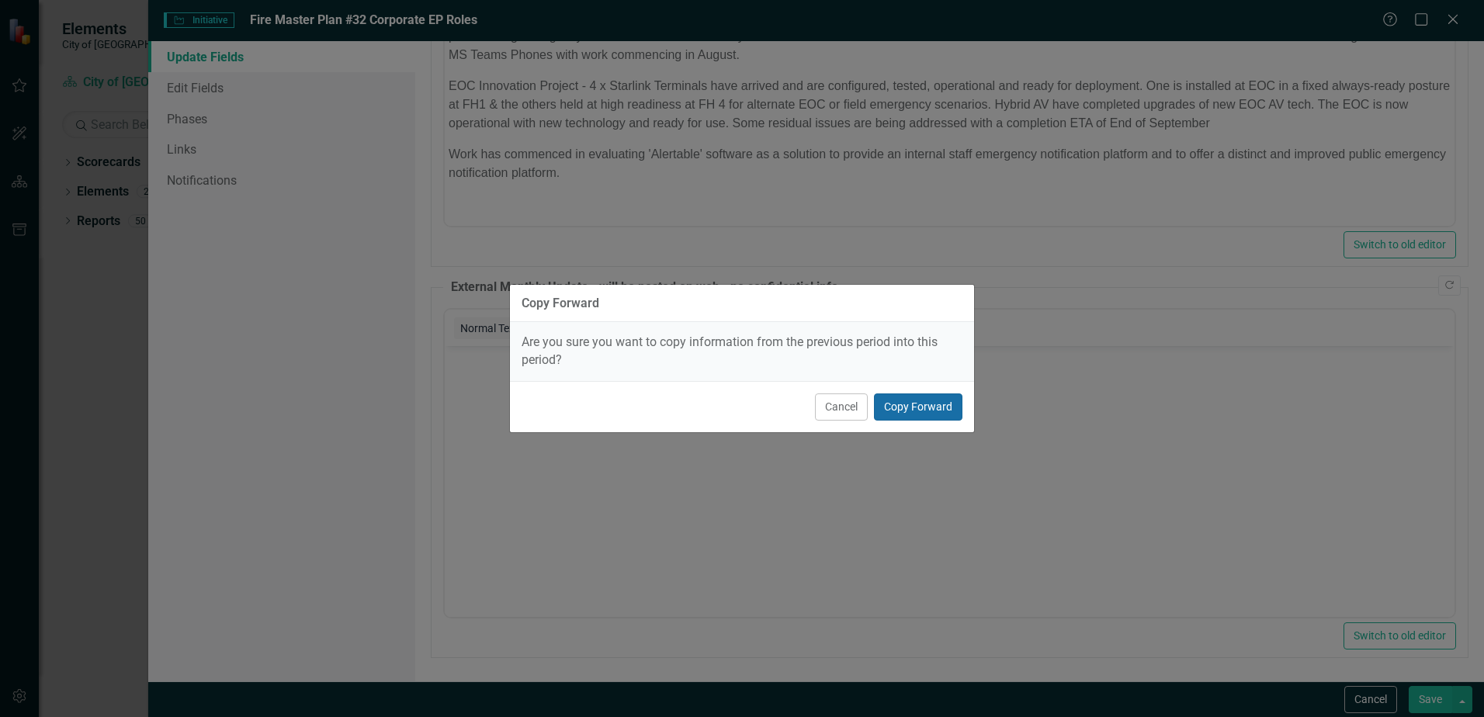
click at [921, 406] on button "Copy Forward" at bounding box center [918, 407] width 89 height 27
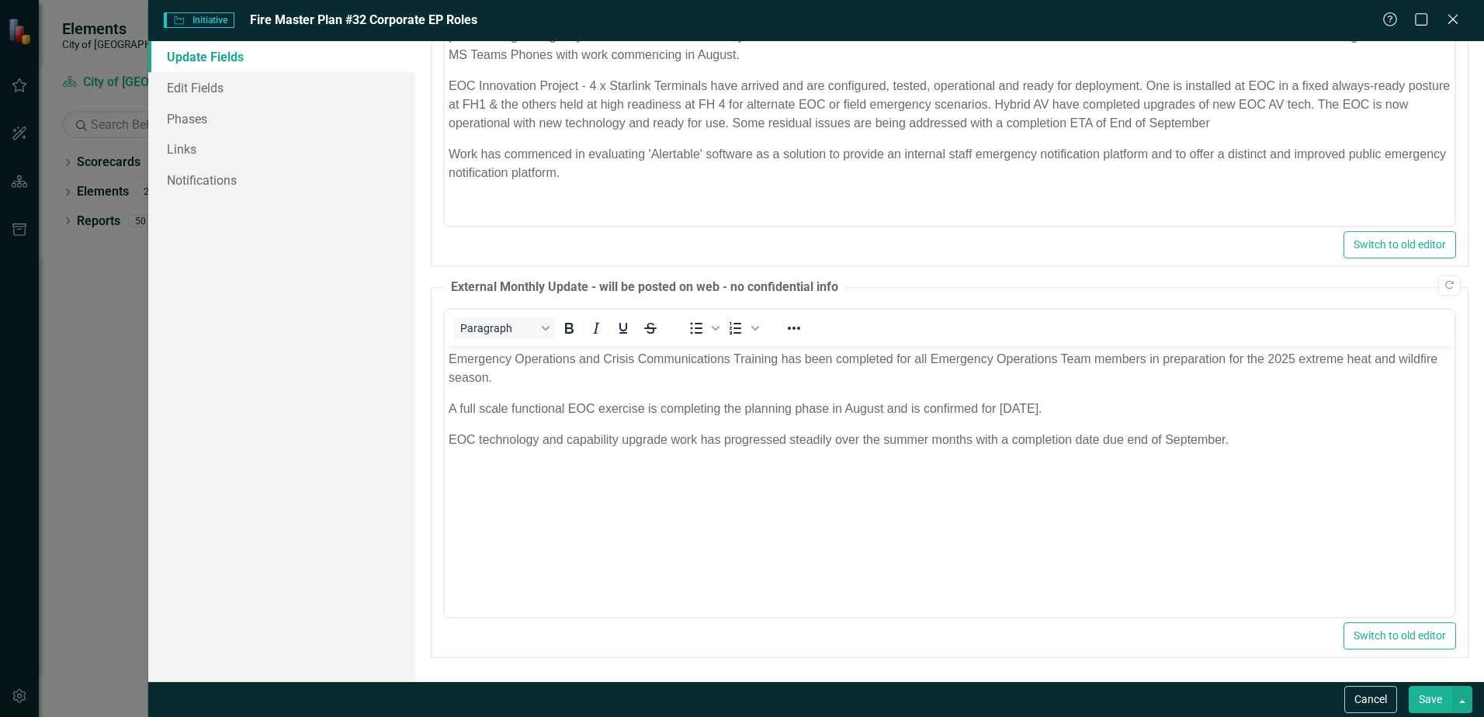
click at [518, 380] on p "Emergency Operations and Crisis Communications Training has been completed for …" at bounding box center [950, 367] width 1002 height 37
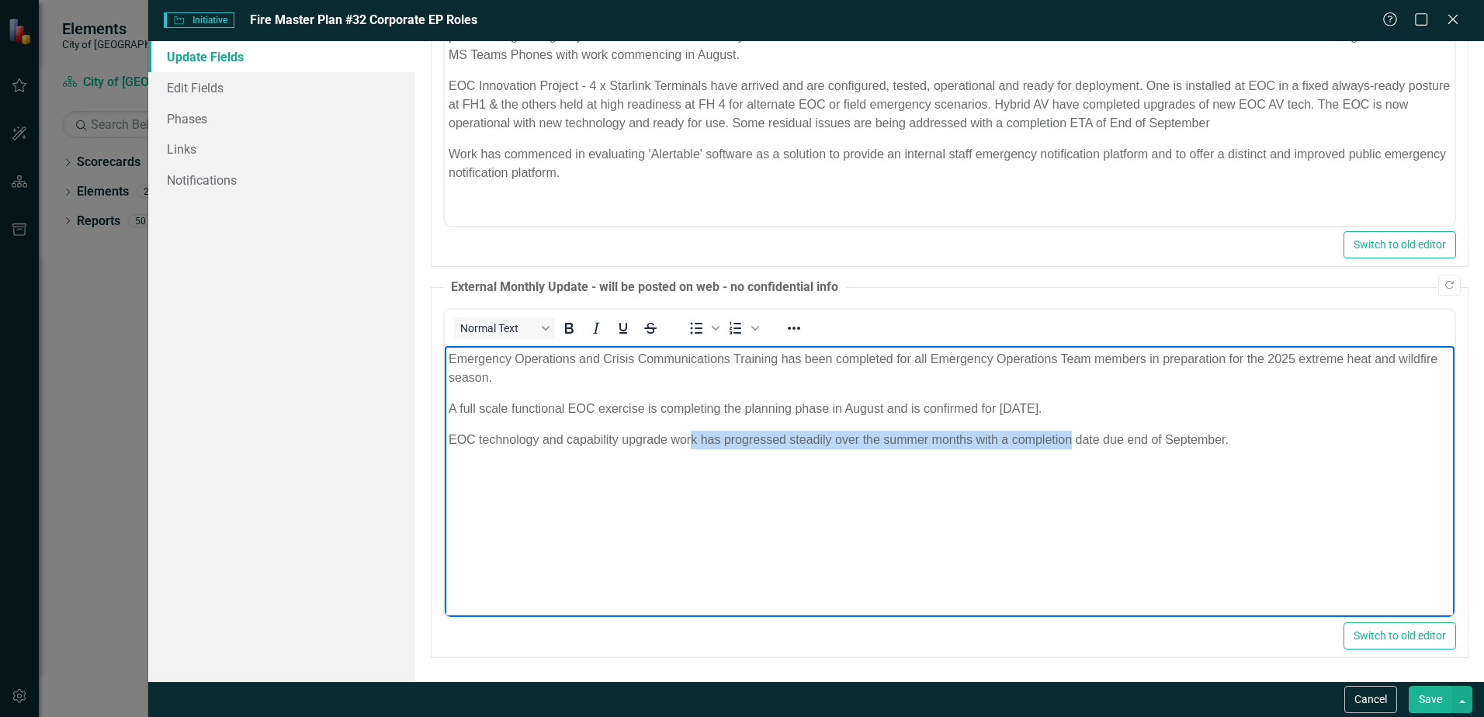
drag, startPoint x: 1071, startPoint y: 442, endPoint x: 720, endPoint y: 445, distance: 350.9
click at [690, 449] on body "Emergency Operations and Crisis Communications Training has been completed for …" at bounding box center [950, 461] width 1010 height 233
click at [1430, 704] on button "Save" at bounding box center [1430, 699] width 43 height 27
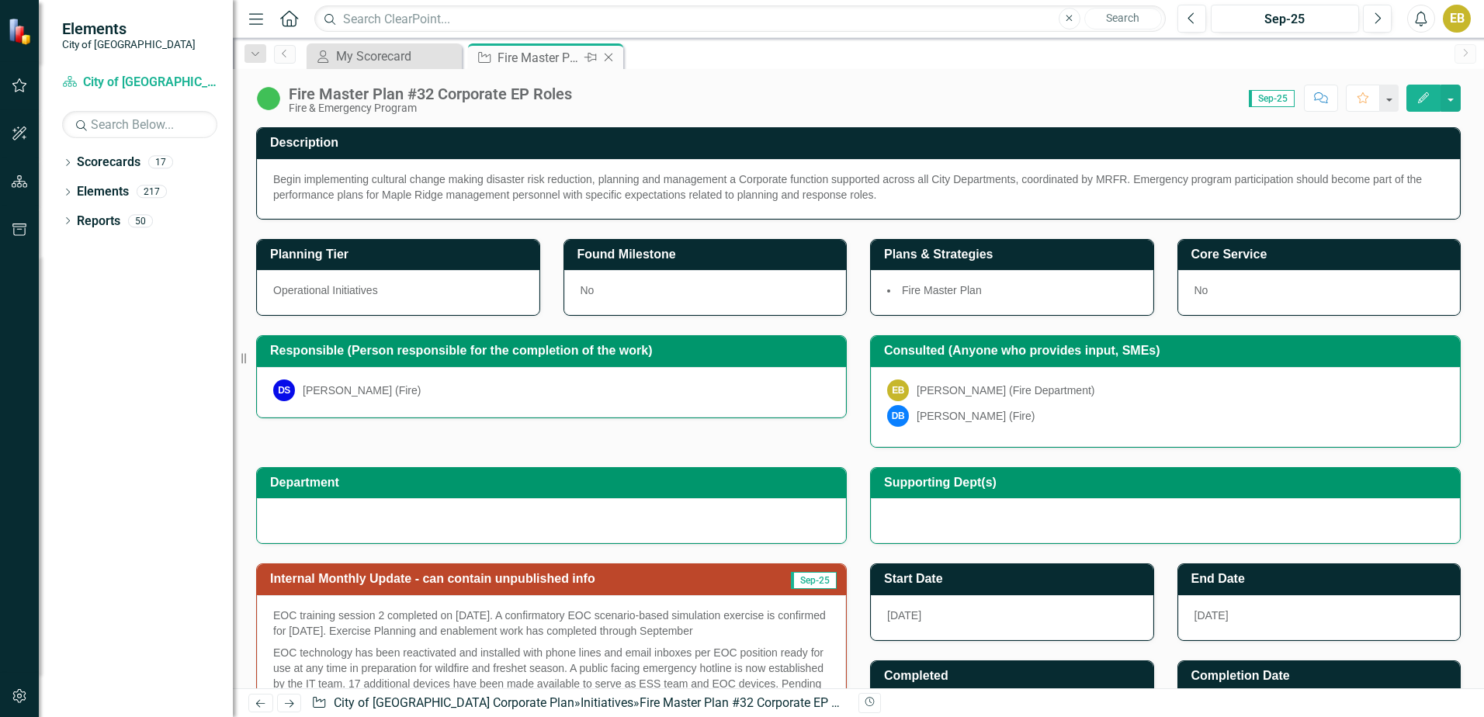
click at [611, 62] on icon "Close" at bounding box center [609, 57] width 16 height 12
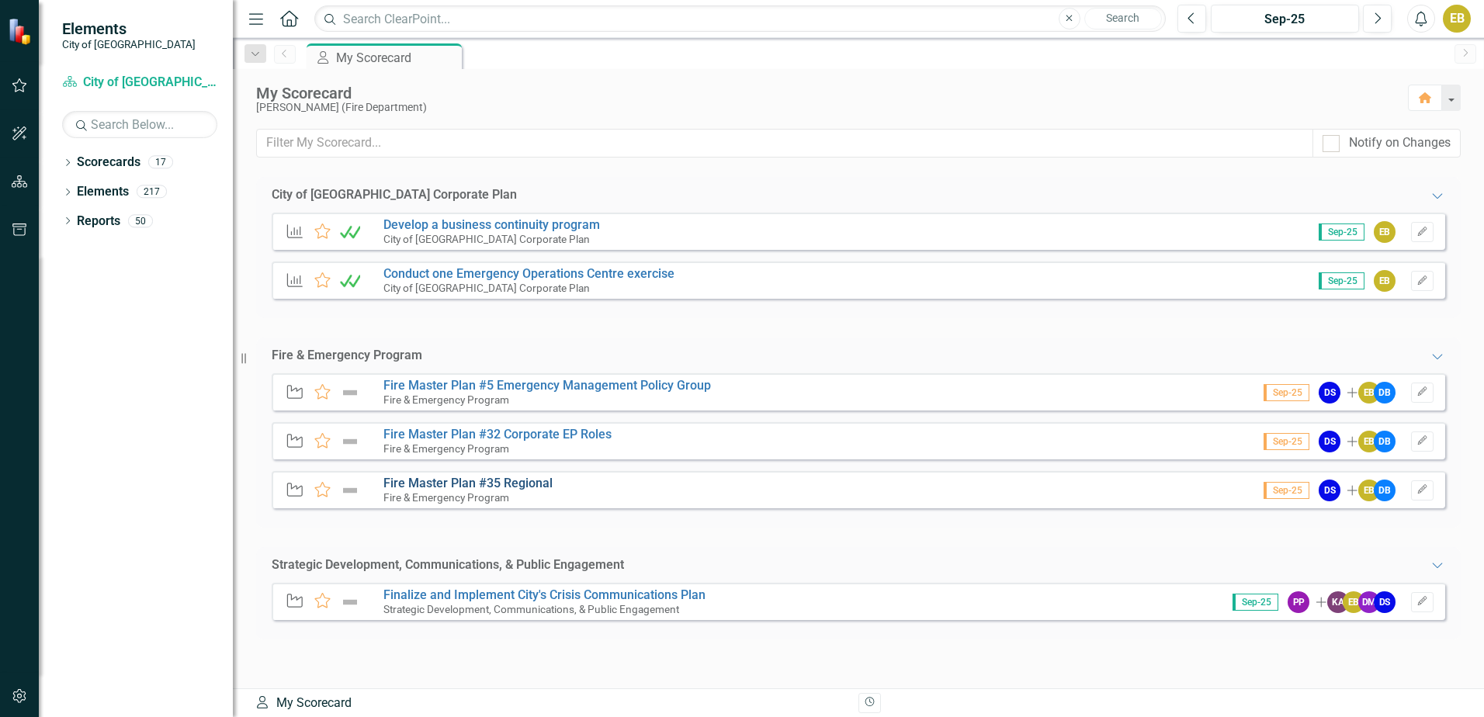
click at [485, 478] on link "Fire Master Plan #35 Regional" at bounding box center [468, 483] width 169 height 15
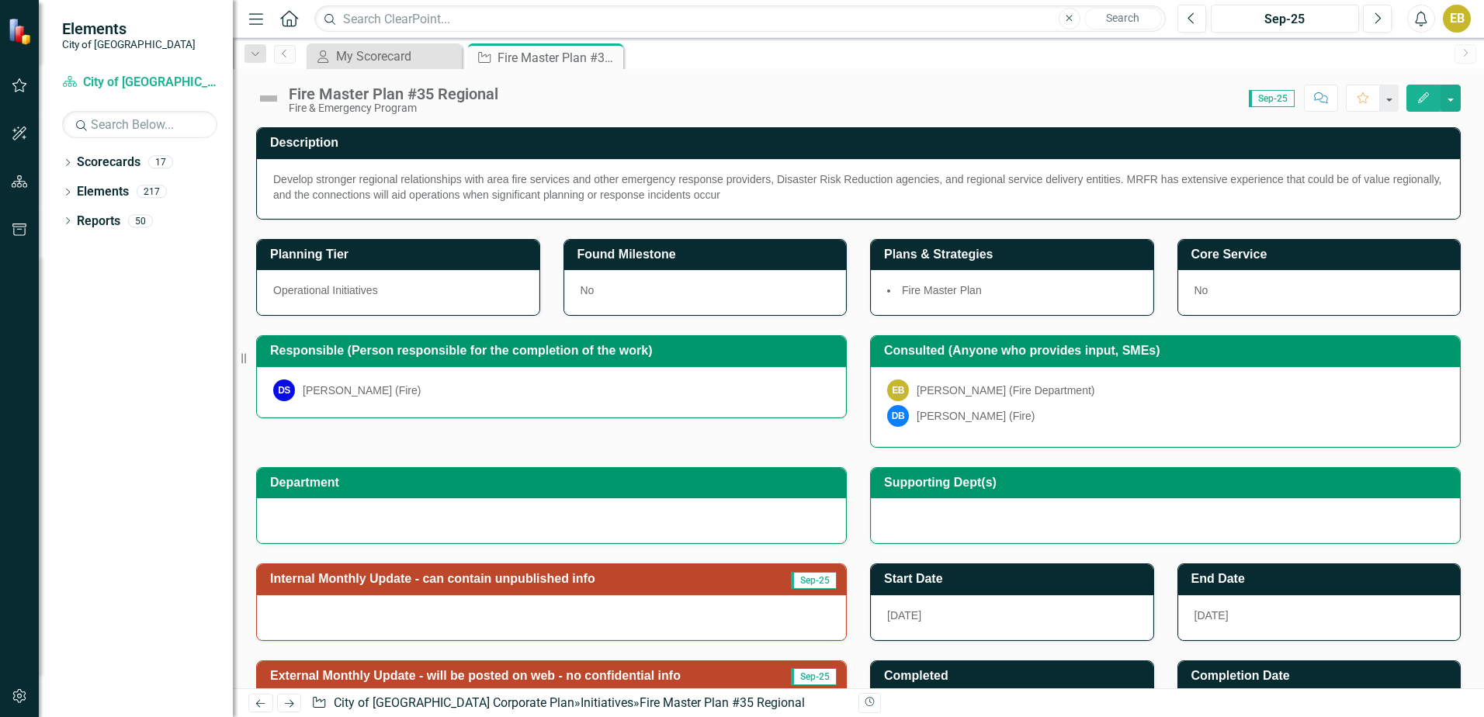
click at [1414, 103] on button "Edit" at bounding box center [1424, 98] width 34 height 27
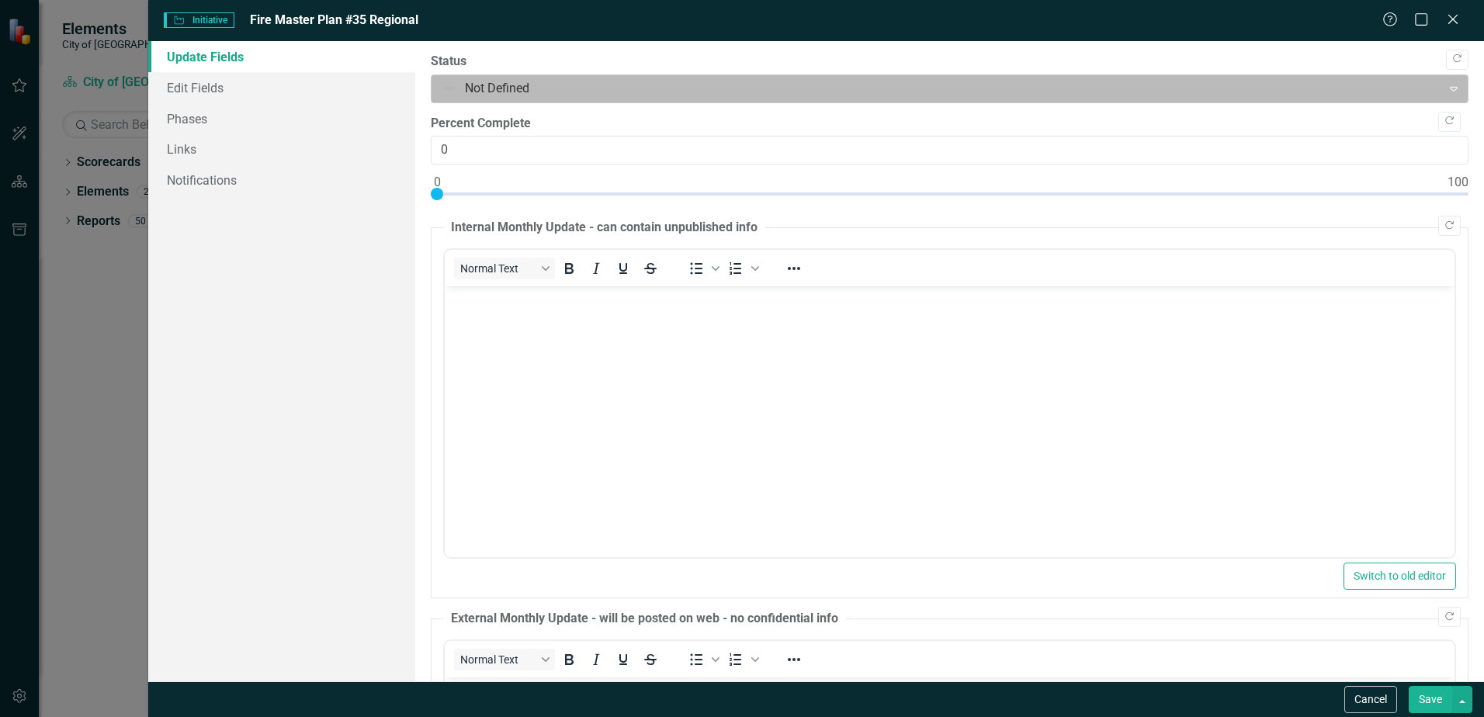
click at [616, 94] on div at bounding box center [937, 88] width 990 height 21
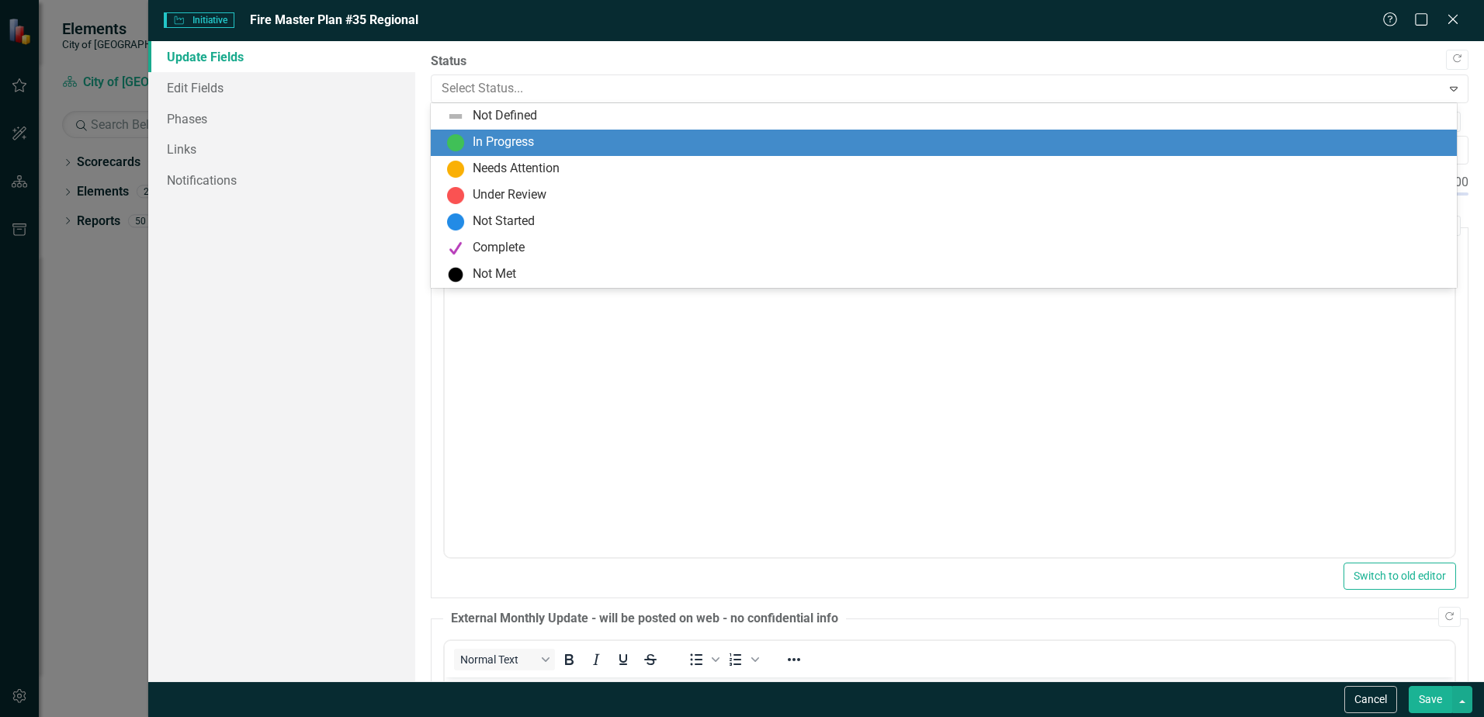
click at [634, 150] on div "In Progress" at bounding box center [947, 143] width 1002 height 19
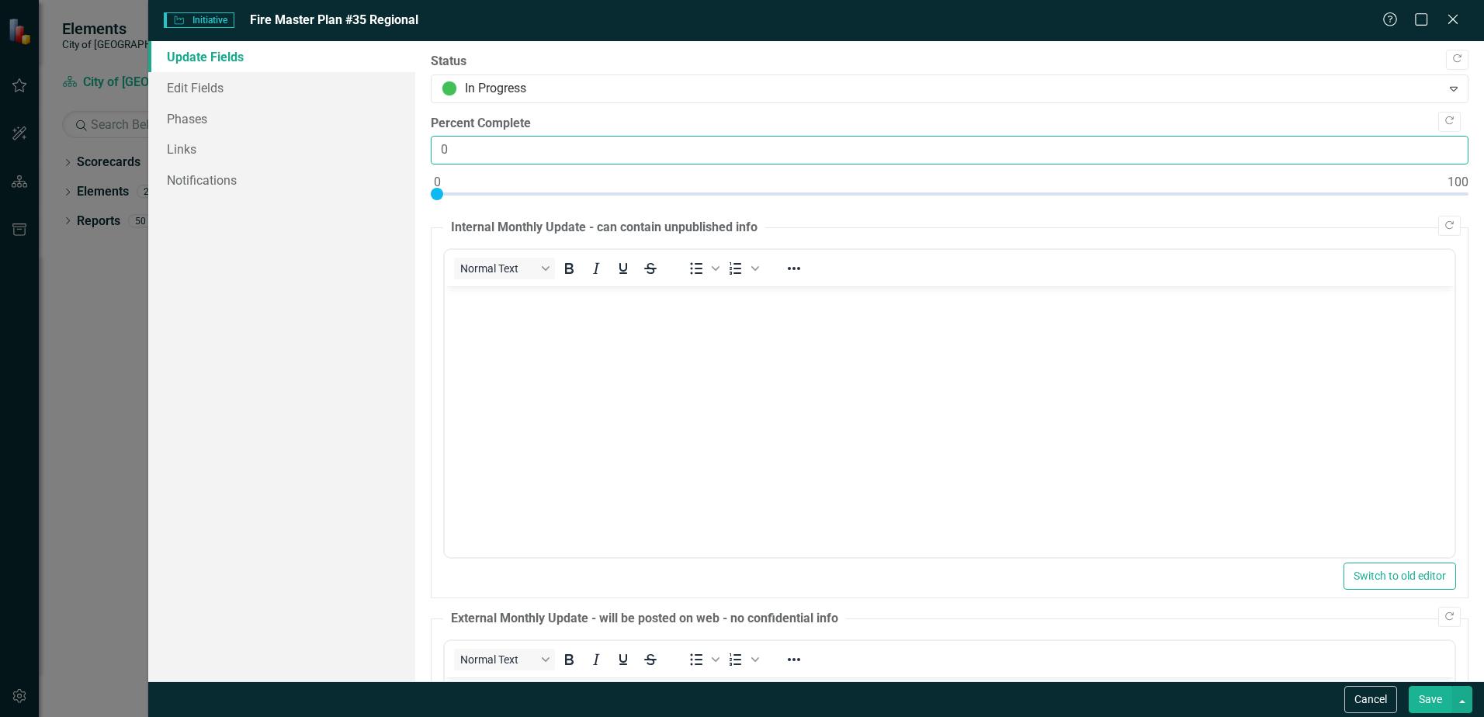
click at [655, 149] on input "0" at bounding box center [950, 150] width 1038 height 29
type input "075"
click at [897, 372] on body "Rich Text Area. Press ALT-0 for help." at bounding box center [950, 402] width 1010 height 233
click at [1444, 228] on icon "Copy Forward" at bounding box center [1450, 225] width 12 height 9
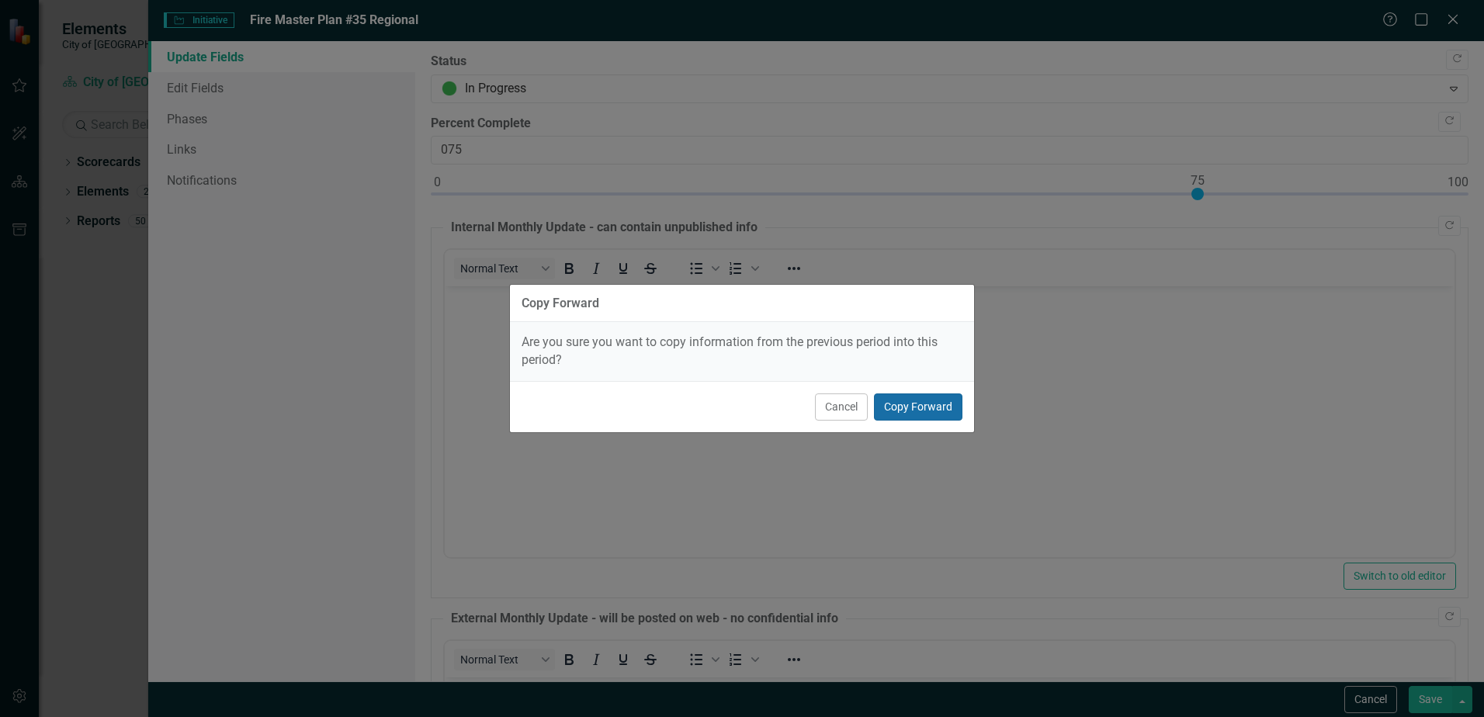
click at [942, 400] on button "Copy Forward" at bounding box center [918, 407] width 89 height 27
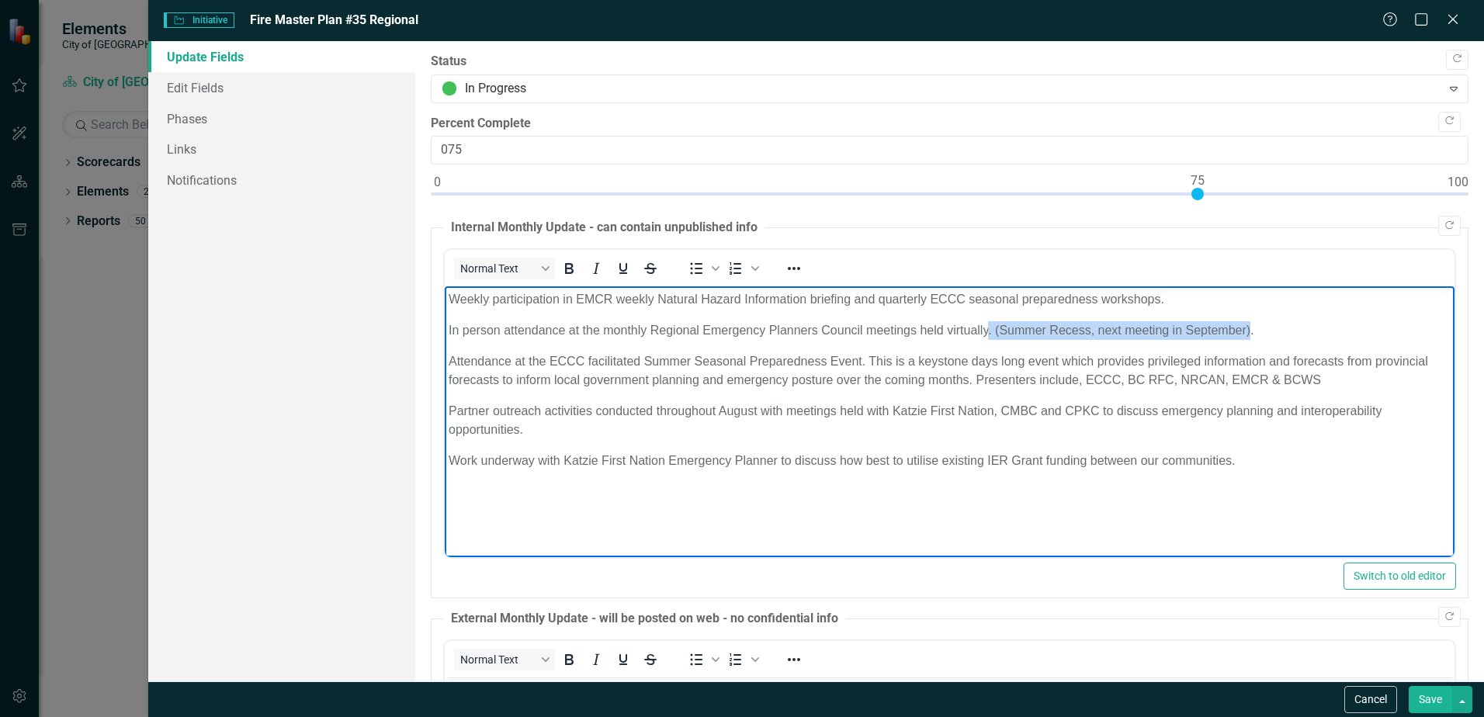
drag, startPoint x: 1250, startPoint y: 328, endPoint x: 989, endPoint y: 332, distance: 260.9
click at [989, 332] on p "In person attendance at the monthly Regional Emergency Planners Council meeting…" at bounding box center [950, 330] width 1002 height 19
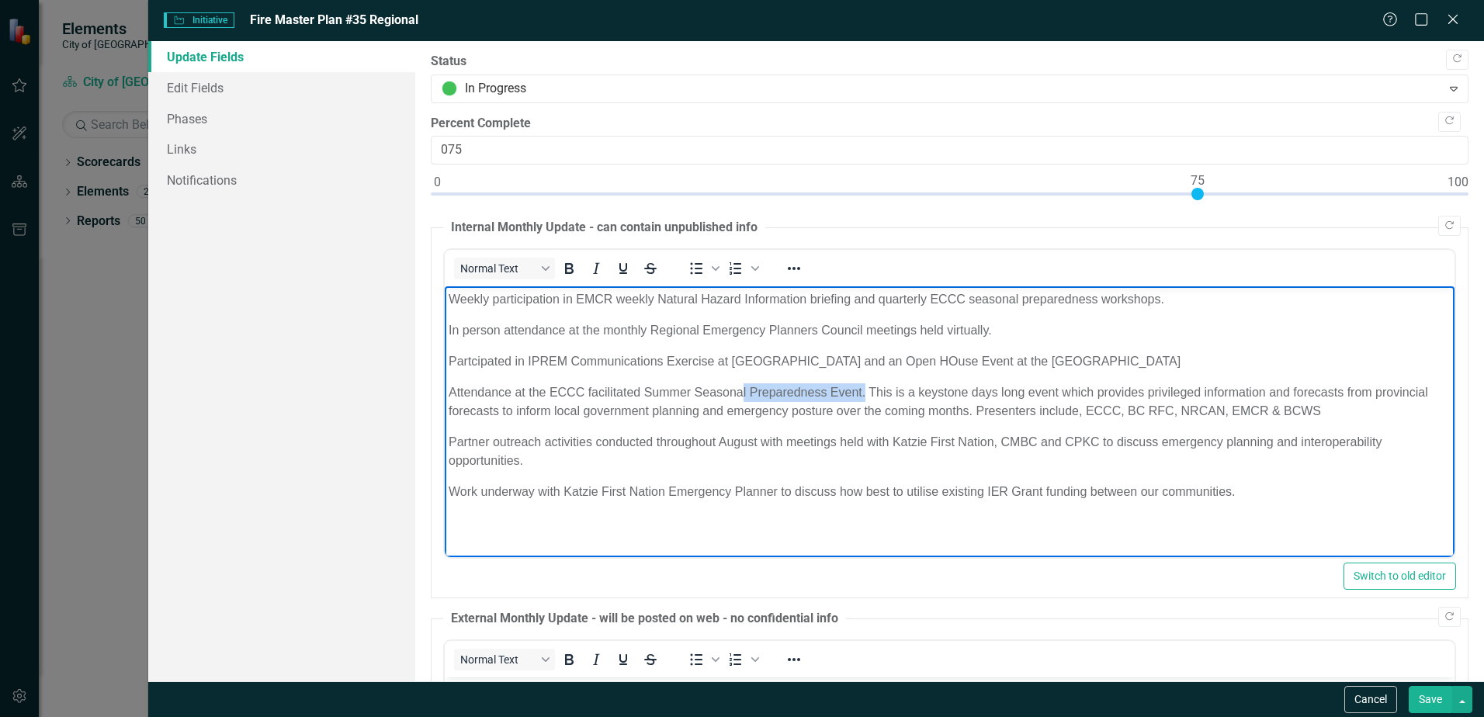
drag, startPoint x: 864, startPoint y: 390, endPoint x: 741, endPoint y: 384, distance: 122.8
click at [741, 384] on p "Attendance at the ECCC facilitated Summer Seasonal Preparedness Event. This is …" at bounding box center [950, 402] width 1002 height 37
click at [691, 391] on p "Attendance at the ECCC facilitated Summer Seasonal Preparedness Event. This is …" at bounding box center [950, 402] width 1002 height 37
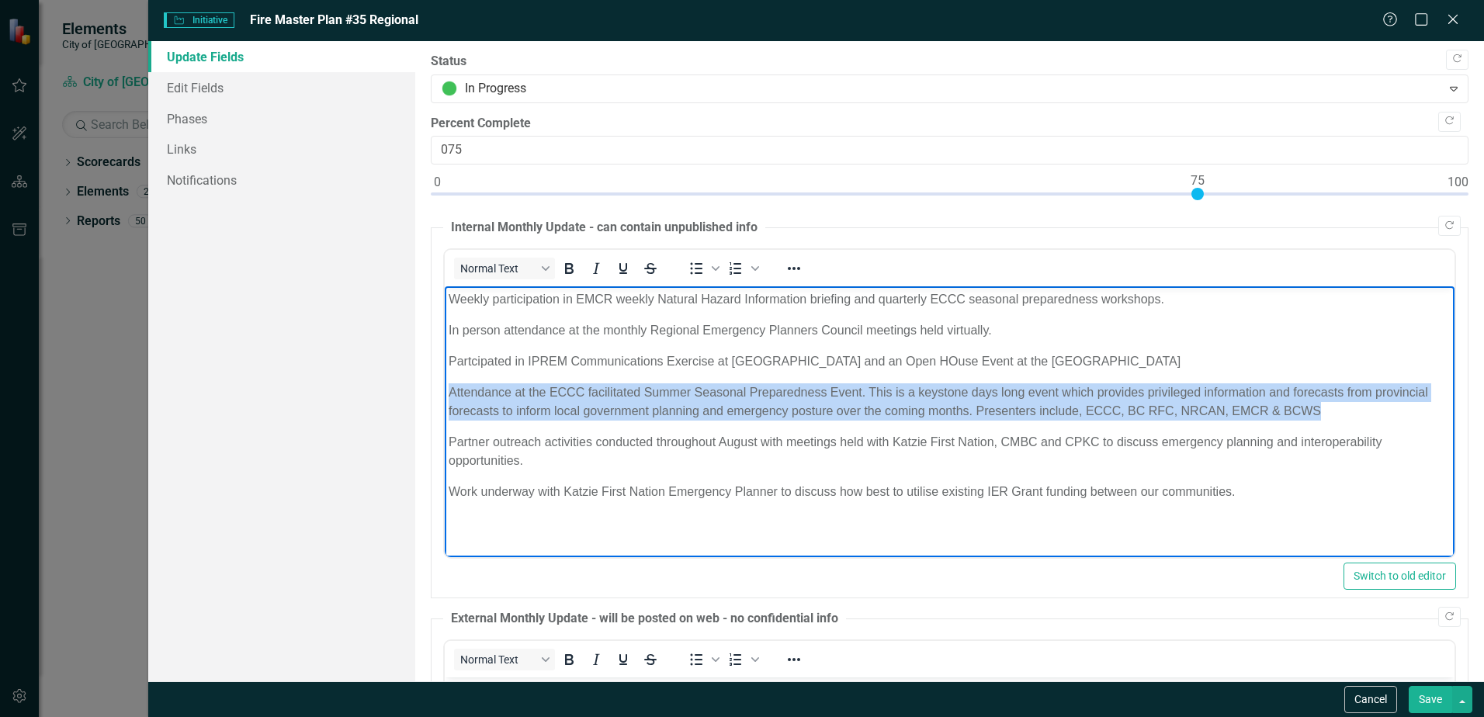
drag, startPoint x: 1234, startPoint y: 407, endPoint x: 443, endPoint y: 391, distance: 792.1
click at [445, 391] on html "Weekly participation in EMCR weekly Natural Hazard Information briefing and qua…" at bounding box center [950, 402] width 1010 height 233
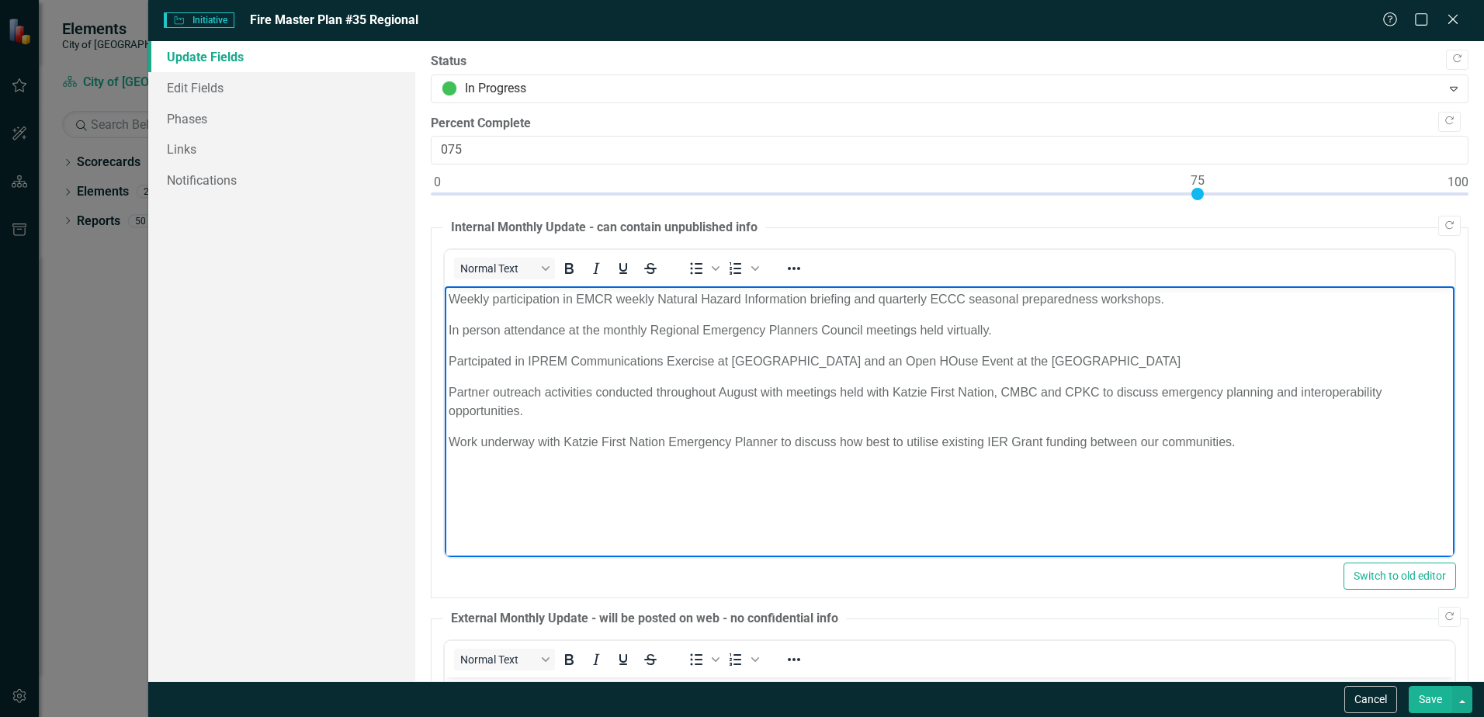
drag, startPoint x: 474, startPoint y: 359, endPoint x: 1013, endPoint y: 393, distance: 539.8
click at [994, 394] on p "Partner outreach activities conducted throughout August with meetings held with…" at bounding box center [950, 402] width 1002 height 37
click at [1034, 390] on p "Partner outreach activities conducted throughout August with meetings held with…" at bounding box center [950, 402] width 1002 height 37
click at [1101, 395] on p "Partner outreach activities conducted throughout August with meetings held with…" at bounding box center [950, 402] width 1002 height 37
click at [533, 442] on p "Work underway with Katzie First Nation Emergency Planner to discuss how best to…" at bounding box center [950, 442] width 1002 height 19
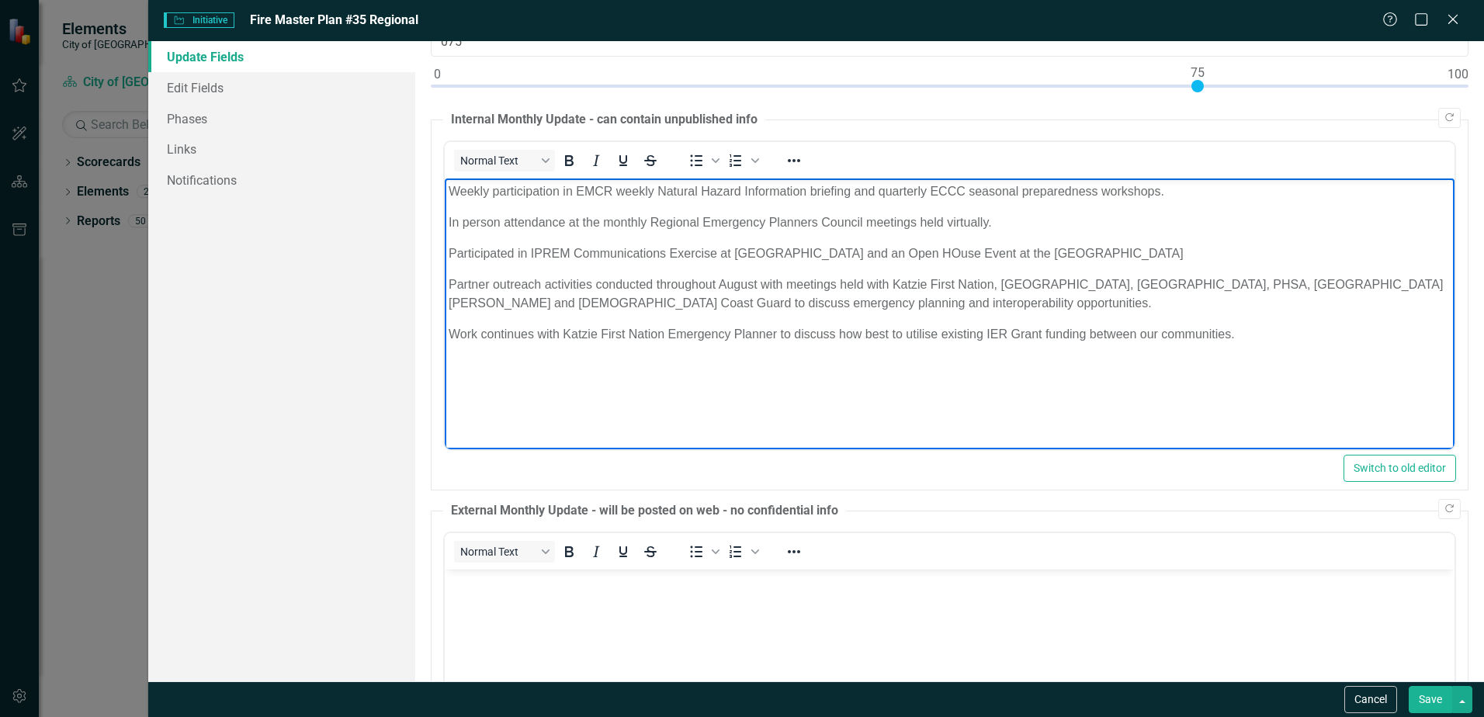
scroll to position [233, 0]
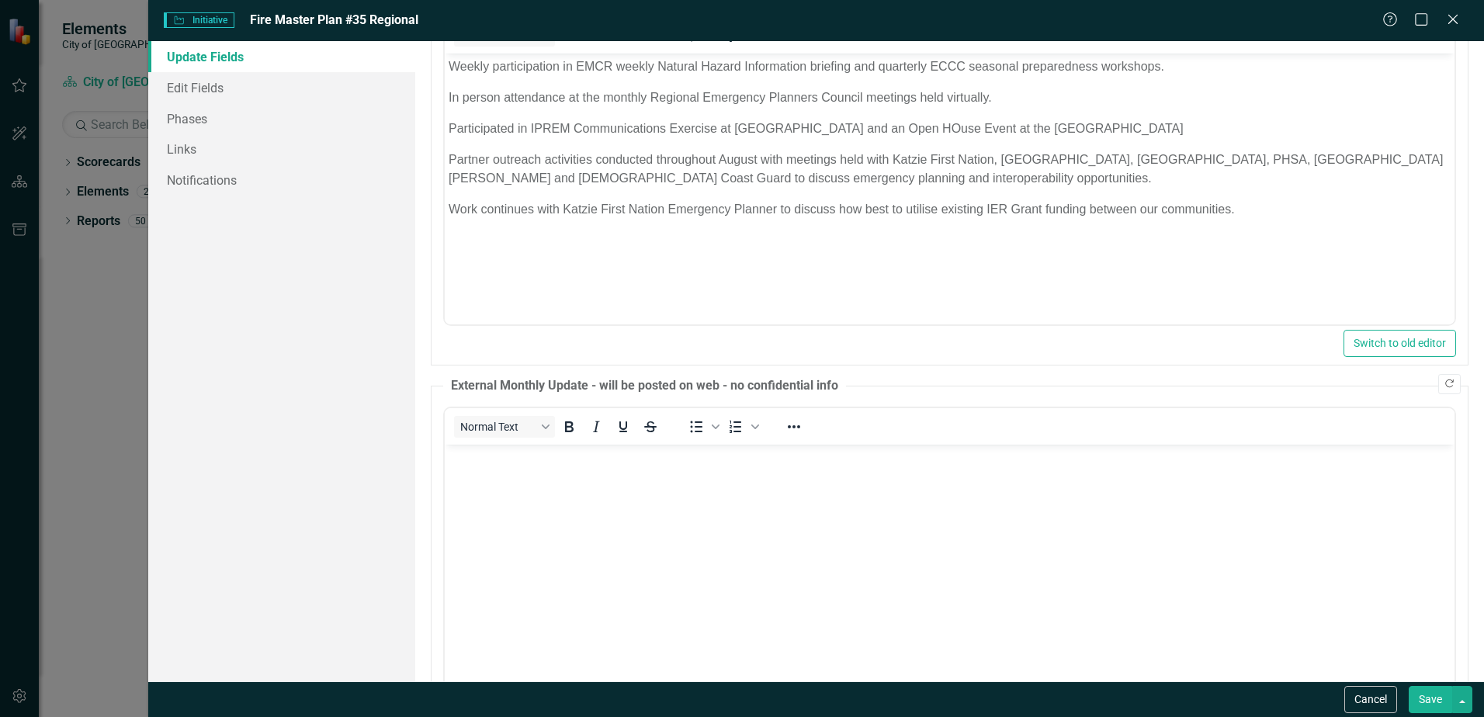
click at [1446, 382] on icon "button" at bounding box center [1450, 384] width 9 height 9
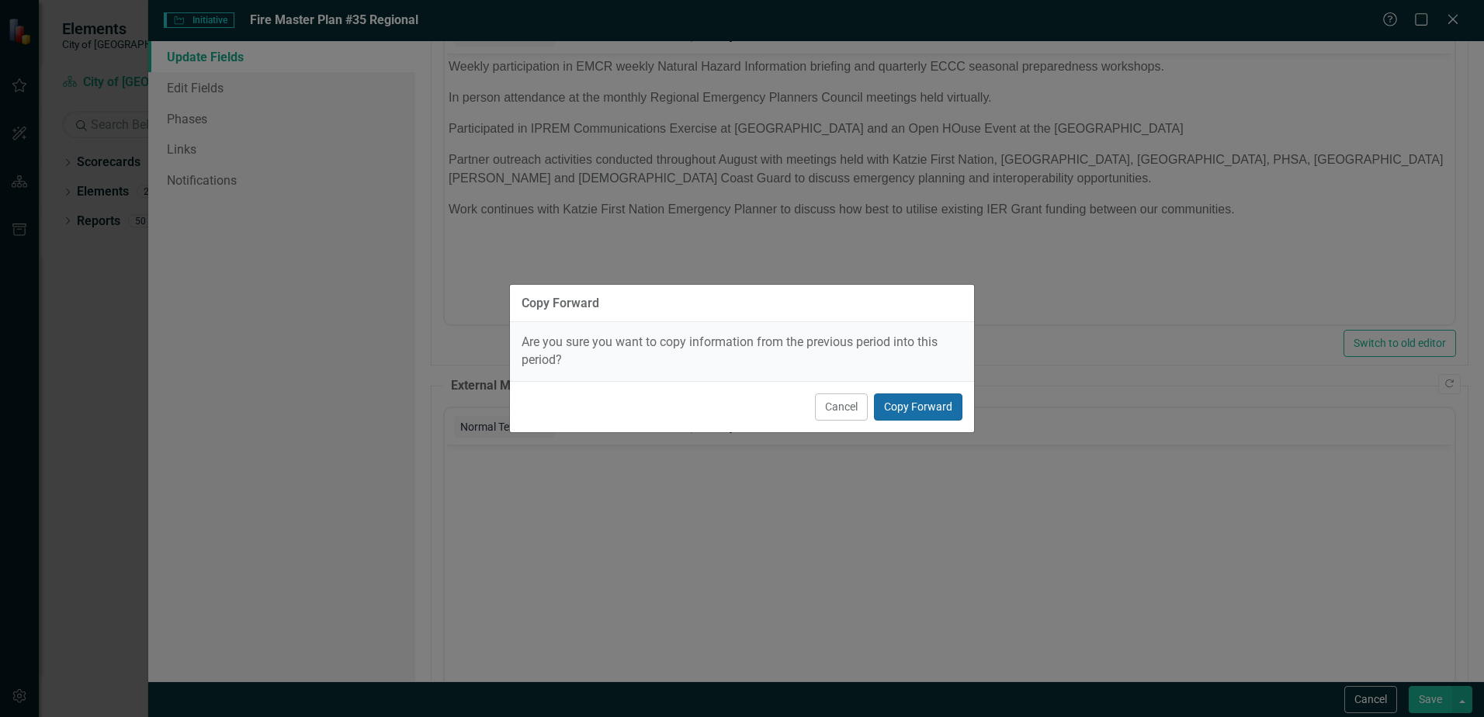
click at [921, 408] on button "Copy Forward" at bounding box center [918, 407] width 89 height 27
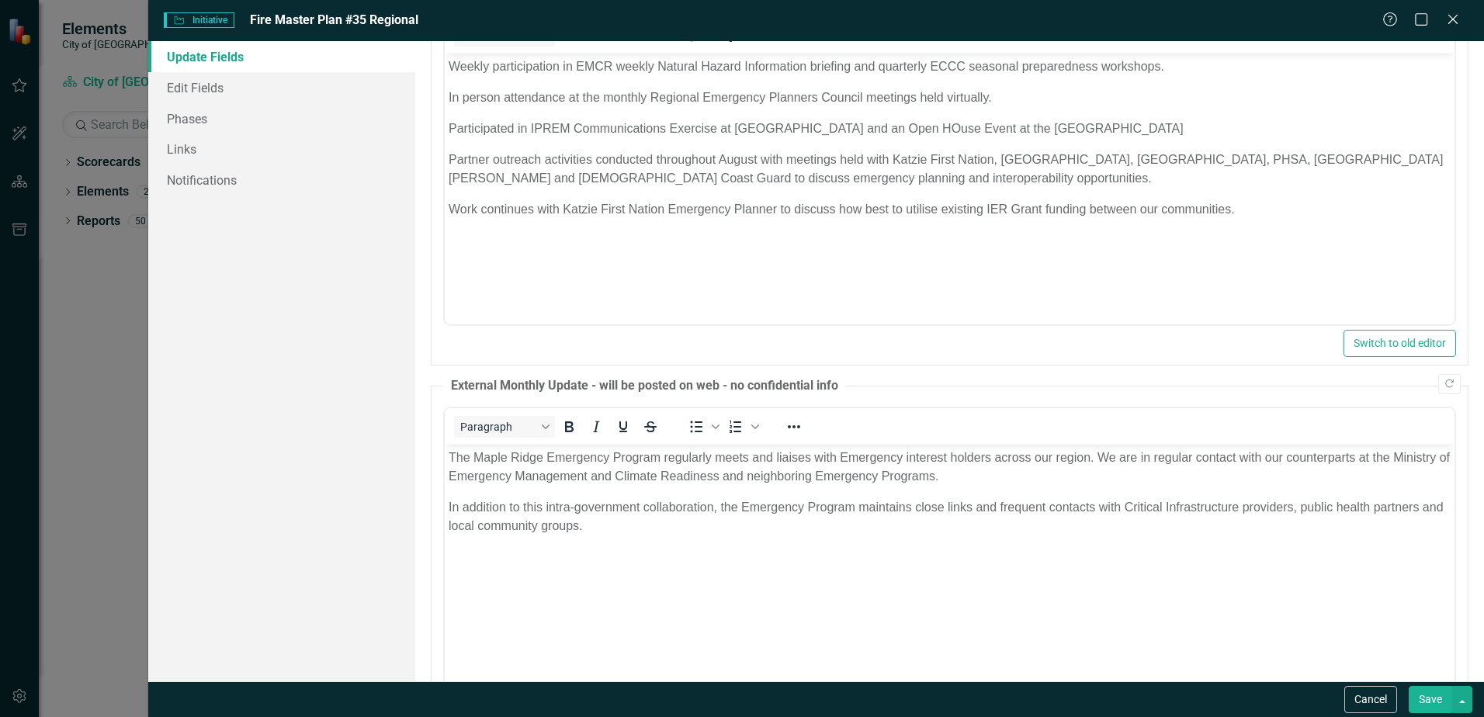
click at [1427, 702] on button "Save" at bounding box center [1430, 699] width 43 height 27
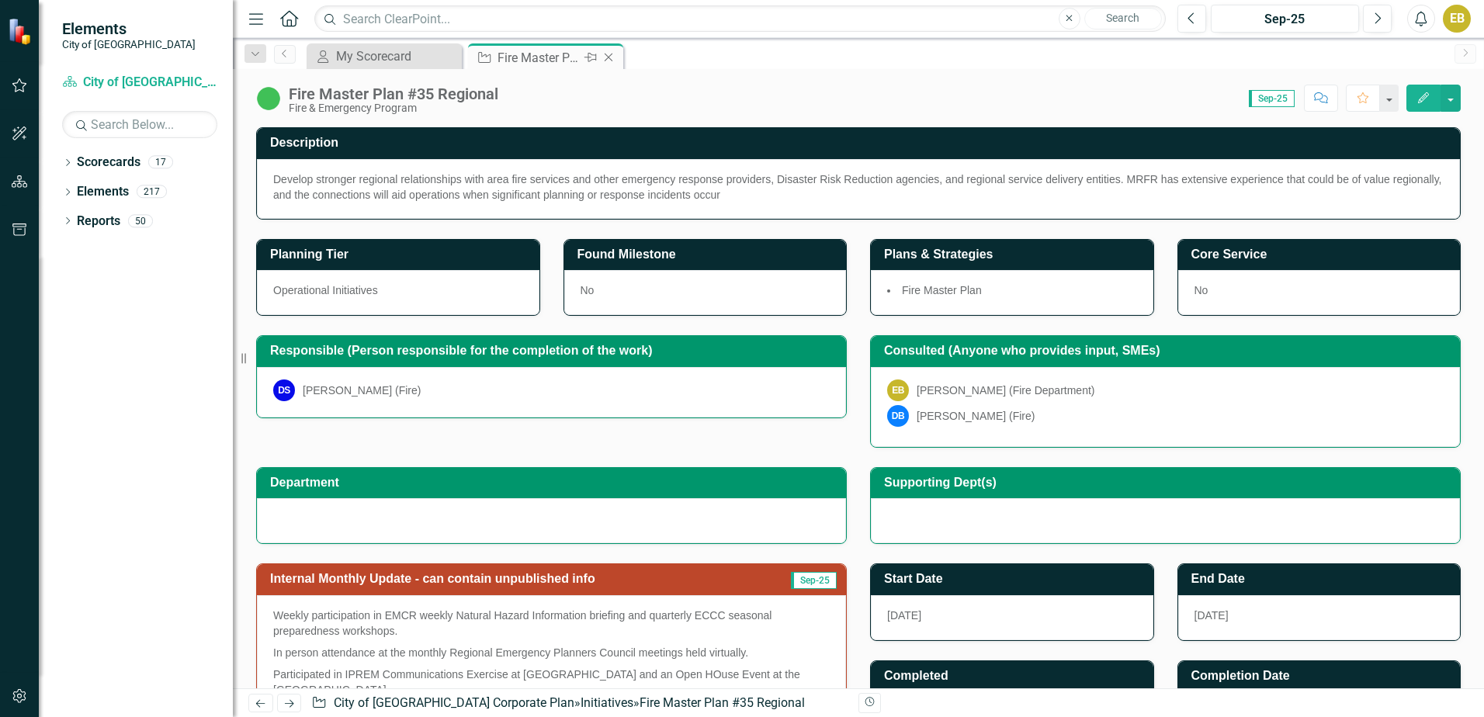
click at [612, 59] on icon "Close" at bounding box center [609, 57] width 16 height 12
